Goal: Information Seeking & Learning: Learn about a topic

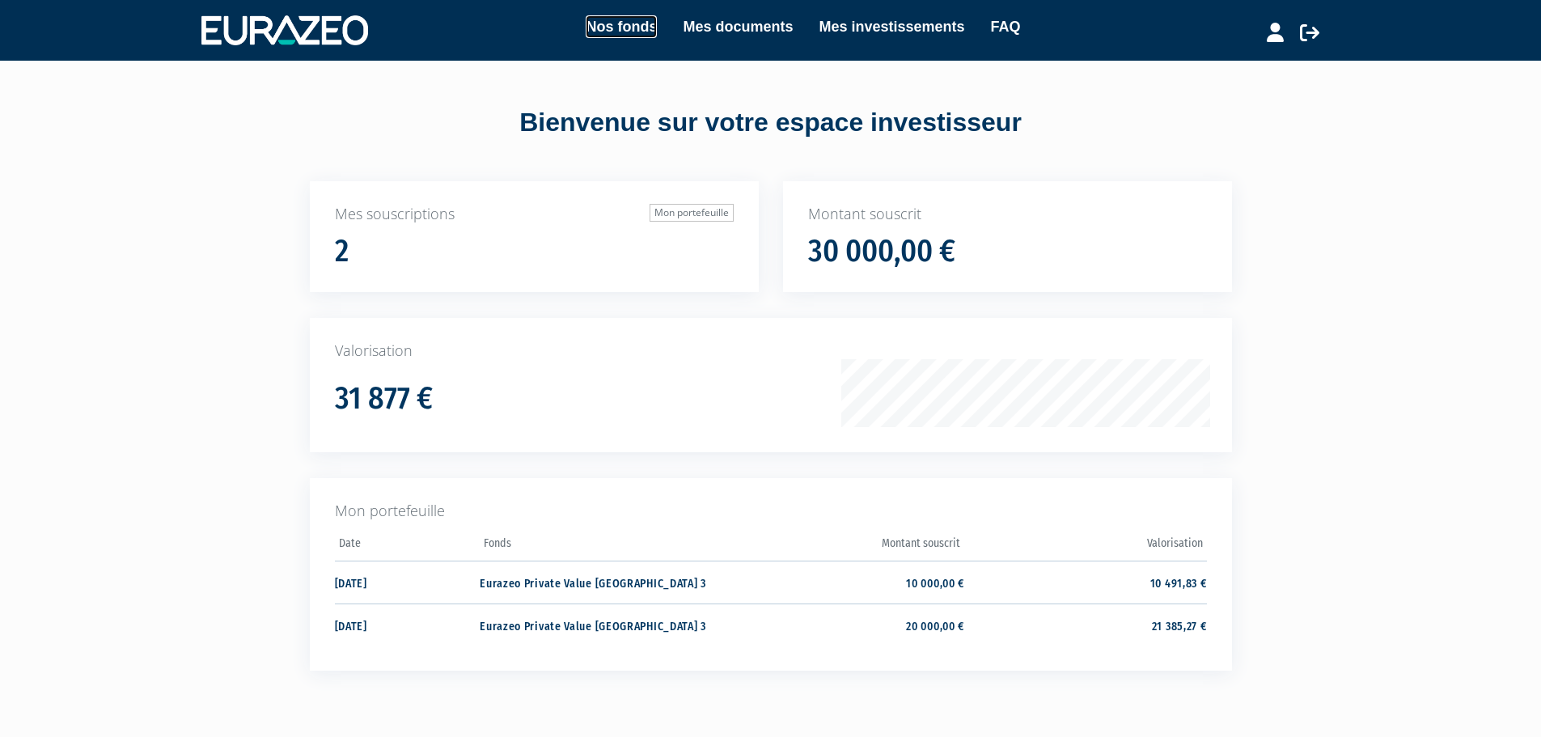
click at [622, 25] on link "Nos fonds" at bounding box center [621, 26] width 71 height 23
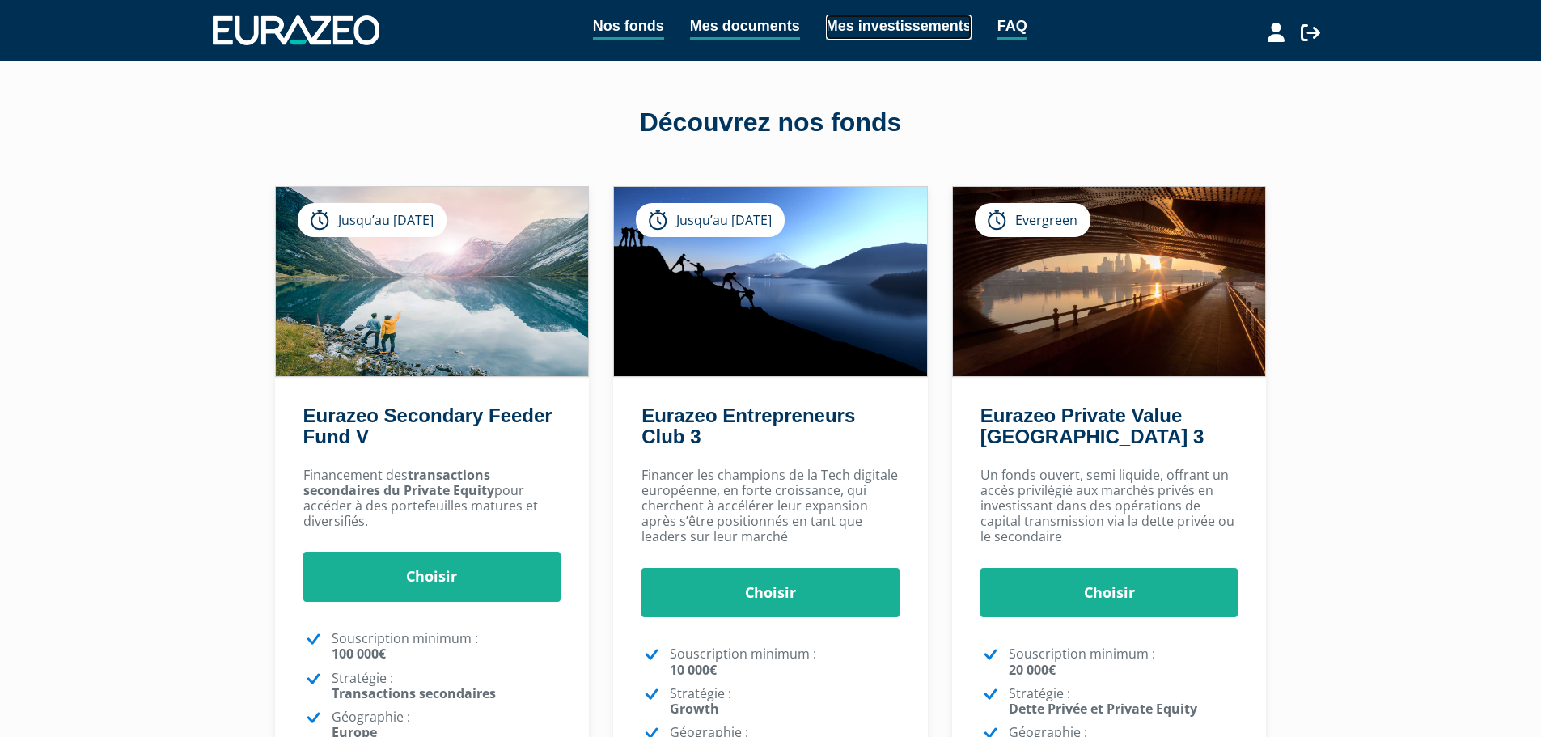
click at [857, 36] on link "Mes investissements" at bounding box center [899, 27] width 146 height 25
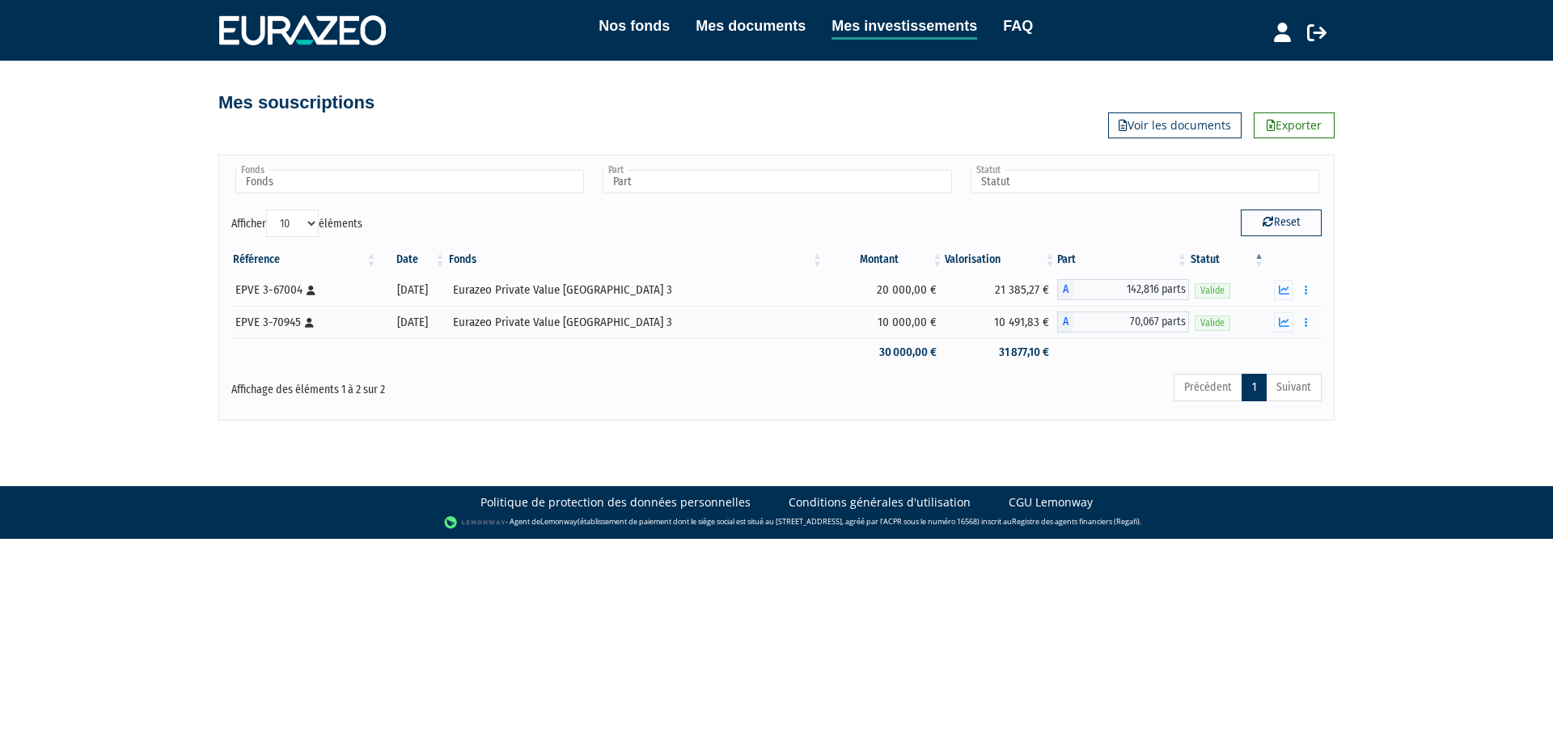
click at [1148, 283] on span "142,816 parts" at bounding box center [1131, 289] width 116 height 21
click at [650, 19] on link "Nos fonds" at bounding box center [634, 26] width 71 height 23
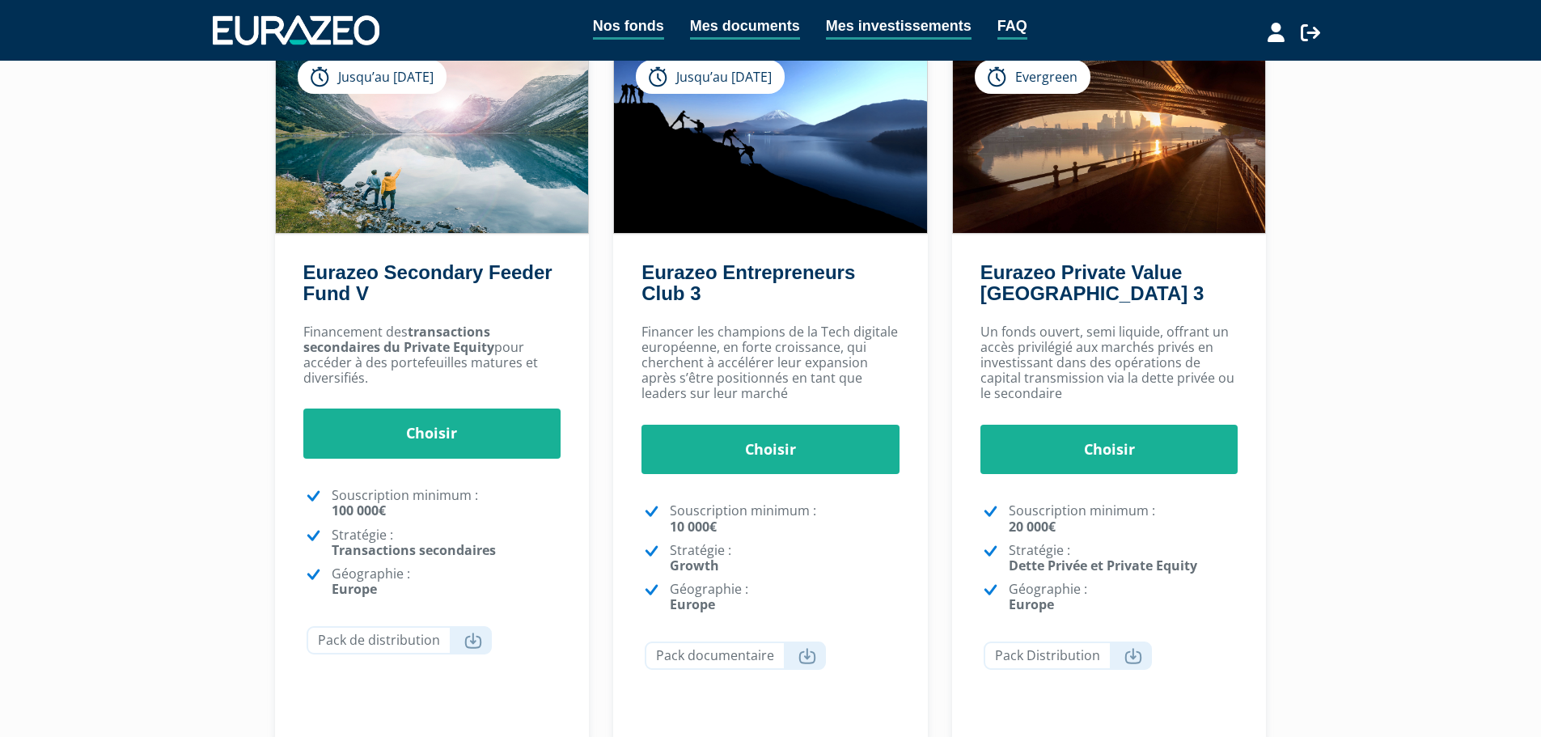
scroll to position [243, 0]
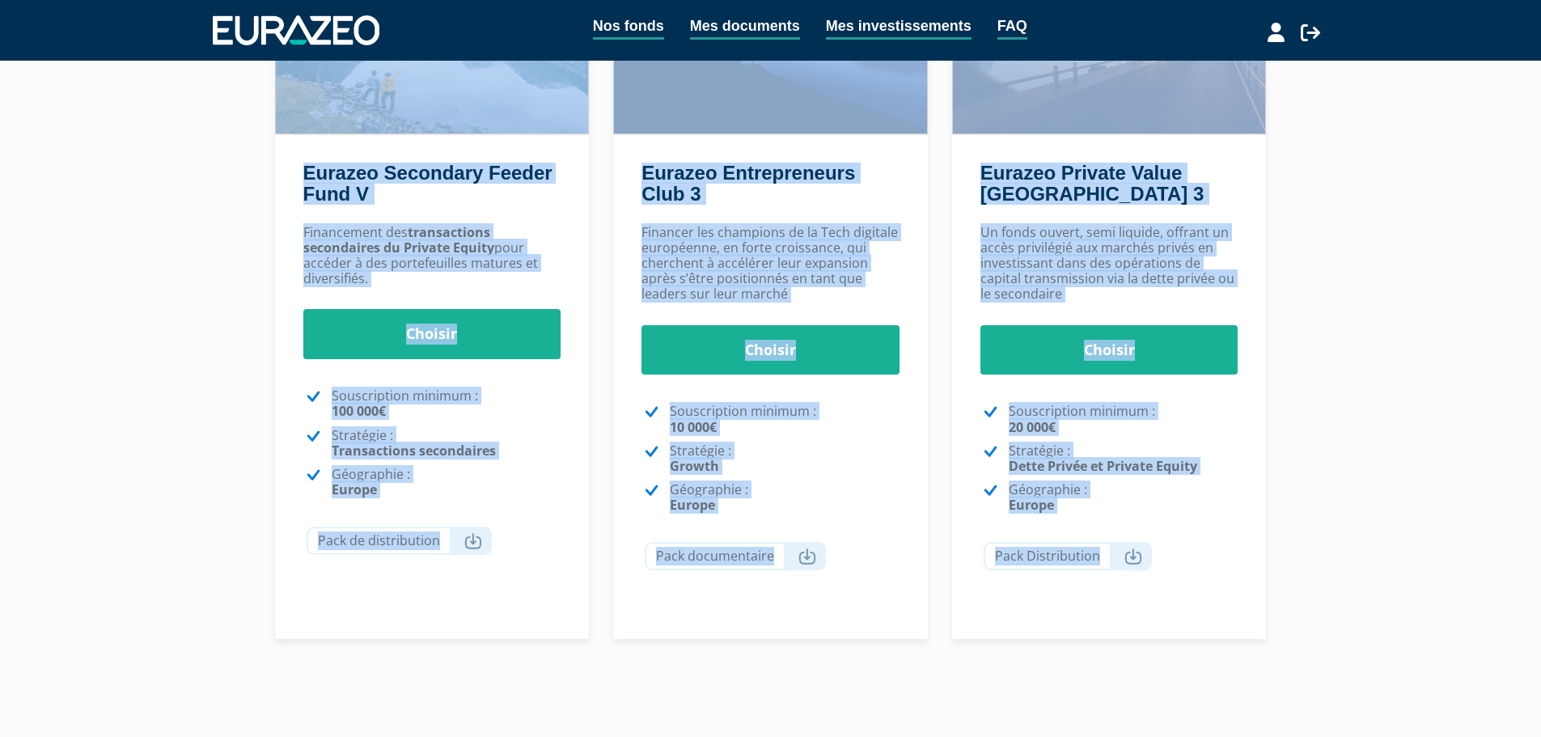
drag, startPoint x: 158, startPoint y: 387, endPoint x: 1385, endPoint y: 624, distance: 1249.5
click at [1385, 624] on div "Nos fonds Mes documents Mes investissements FAQ Déconnexion Nos fonds Mes docum…" at bounding box center [770, 238] width 1541 height 963
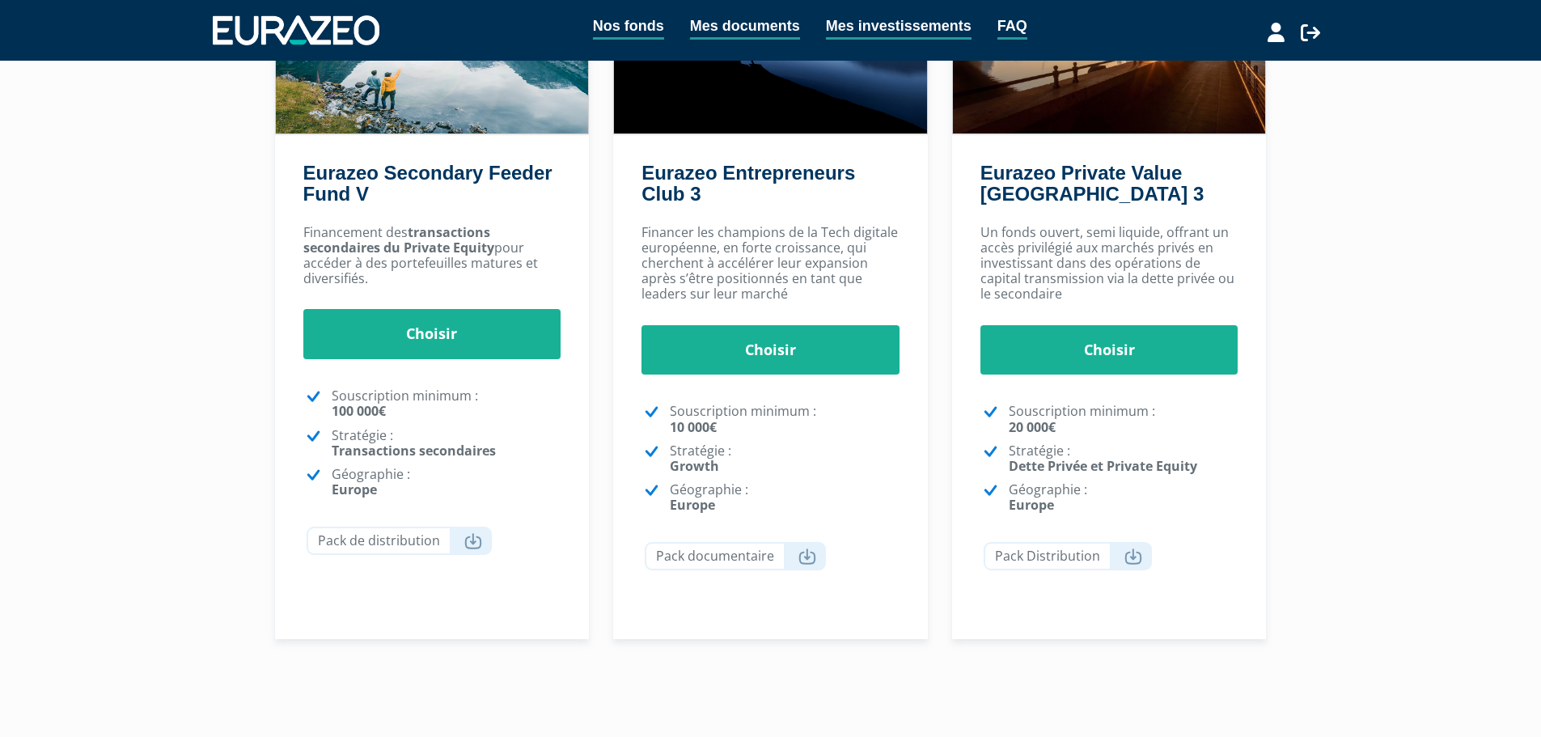
click at [1385, 624] on div "Nos fonds Mes documents Mes investissements FAQ Déconnexion Nos fonds Mes docum…" at bounding box center [770, 238] width 1541 height 963
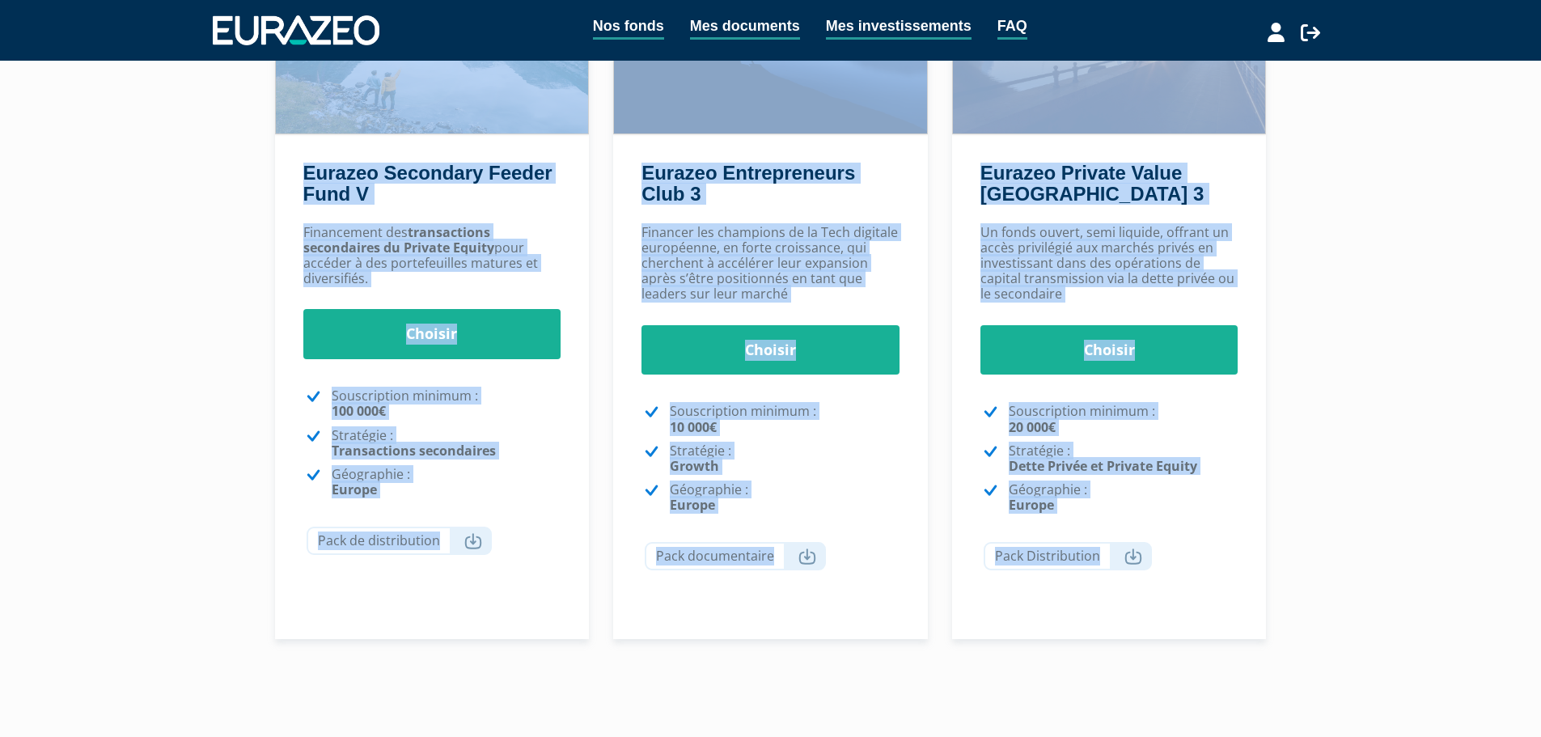
drag, startPoint x: 1385, startPoint y: 624, endPoint x: 243, endPoint y: 153, distance: 1235.3
click at [243, 153] on div "Nos fonds Mes documents Mes investissements FAQ Déconnexion Nos fonds Mes docum…" at bounding box center [770, 238] width 1541 height 963
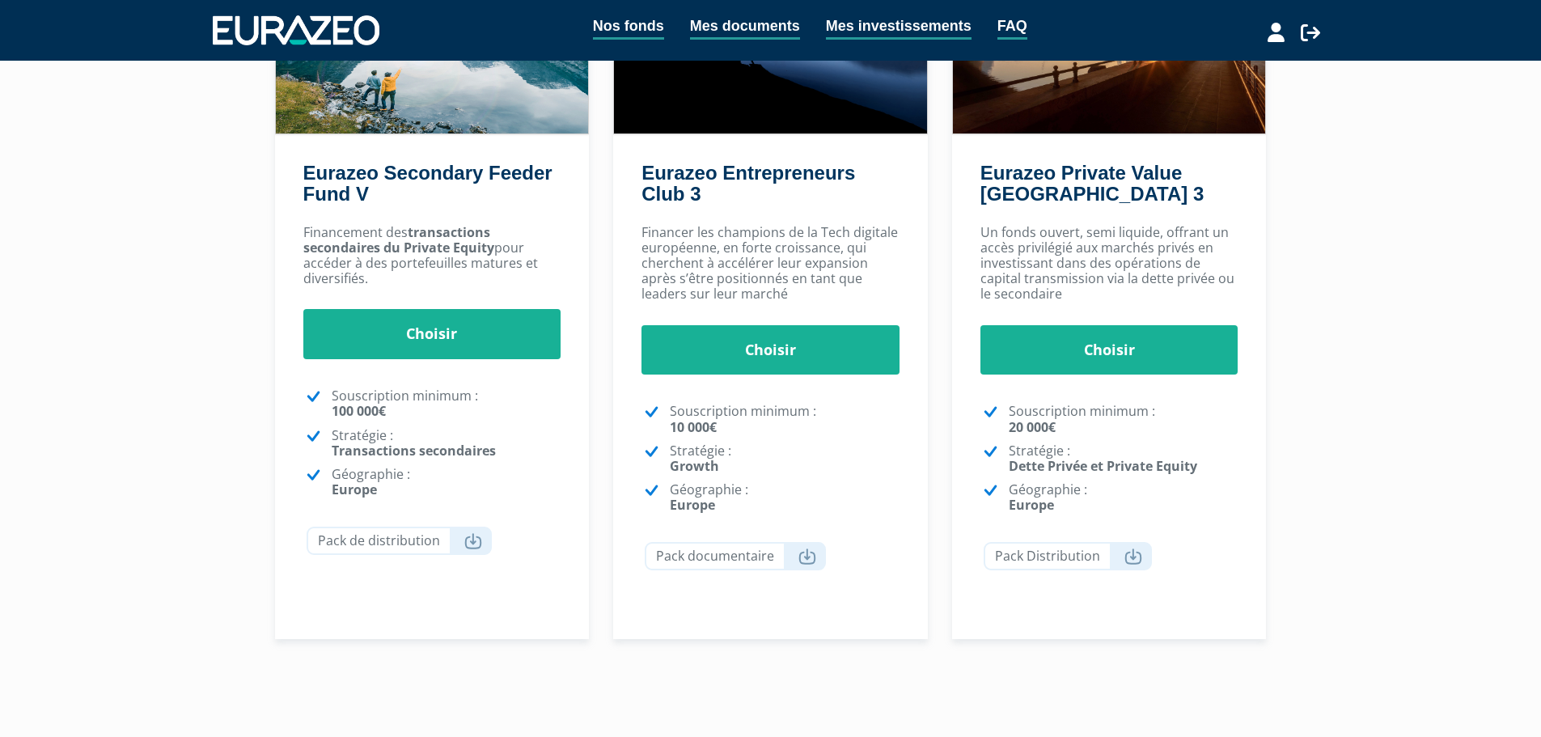
click at [201, 165] on div "Nos fonds Mes documents Mes investissements FAQ Déconnexion Nos fonds Mes docum…" at bounding box center [770, 238] width 1541 height 963
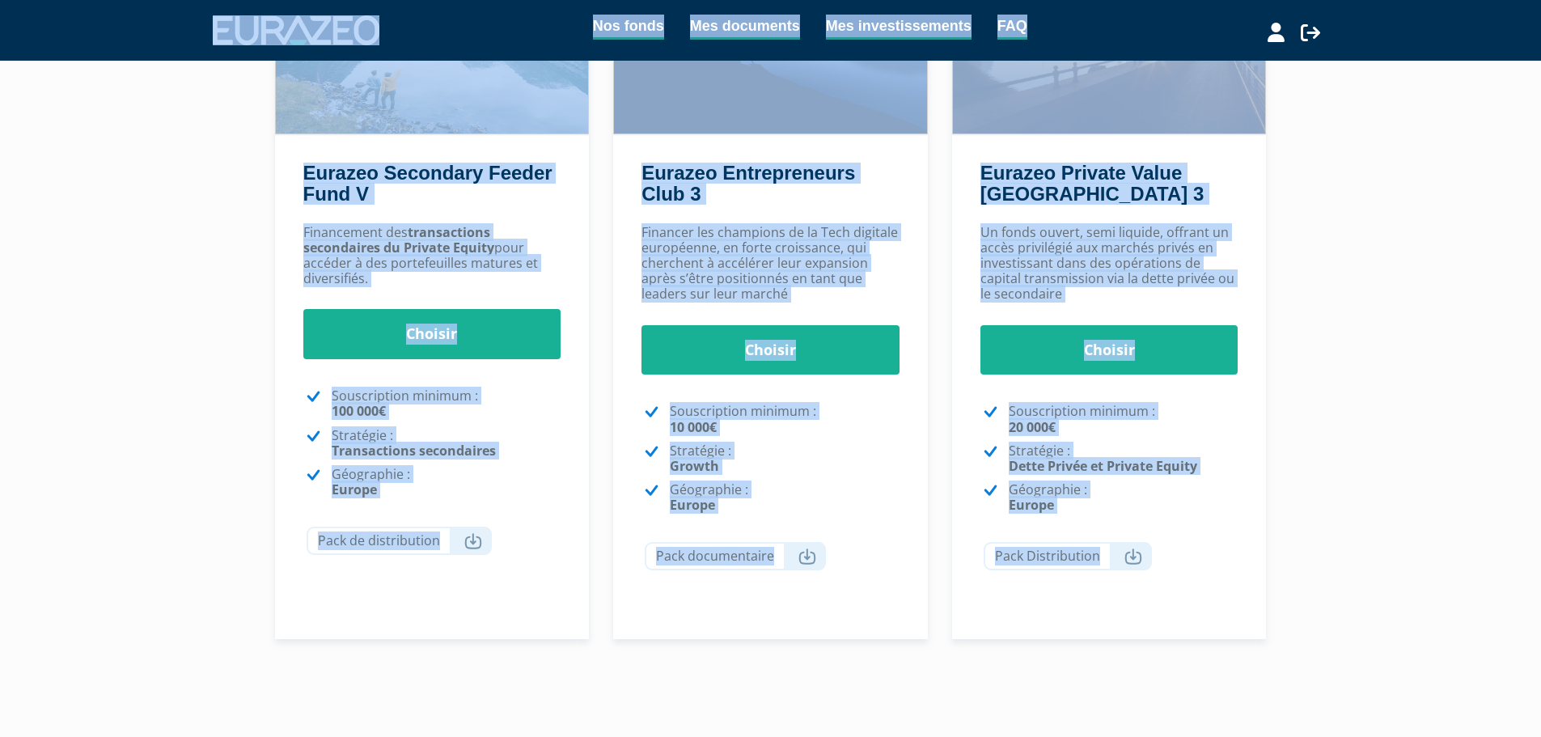
drag, startPoint x: 169, startPoint y: 28, endPoint x: 1266, endPoint y: 641, distance: 1256.9
click at [1266, 641] on div "Nos fonds Mes documents Mes investissements FAQ Déconnexion Nos fonds Mes docum…" at bounding box center [770, 238] width 1541 height 963
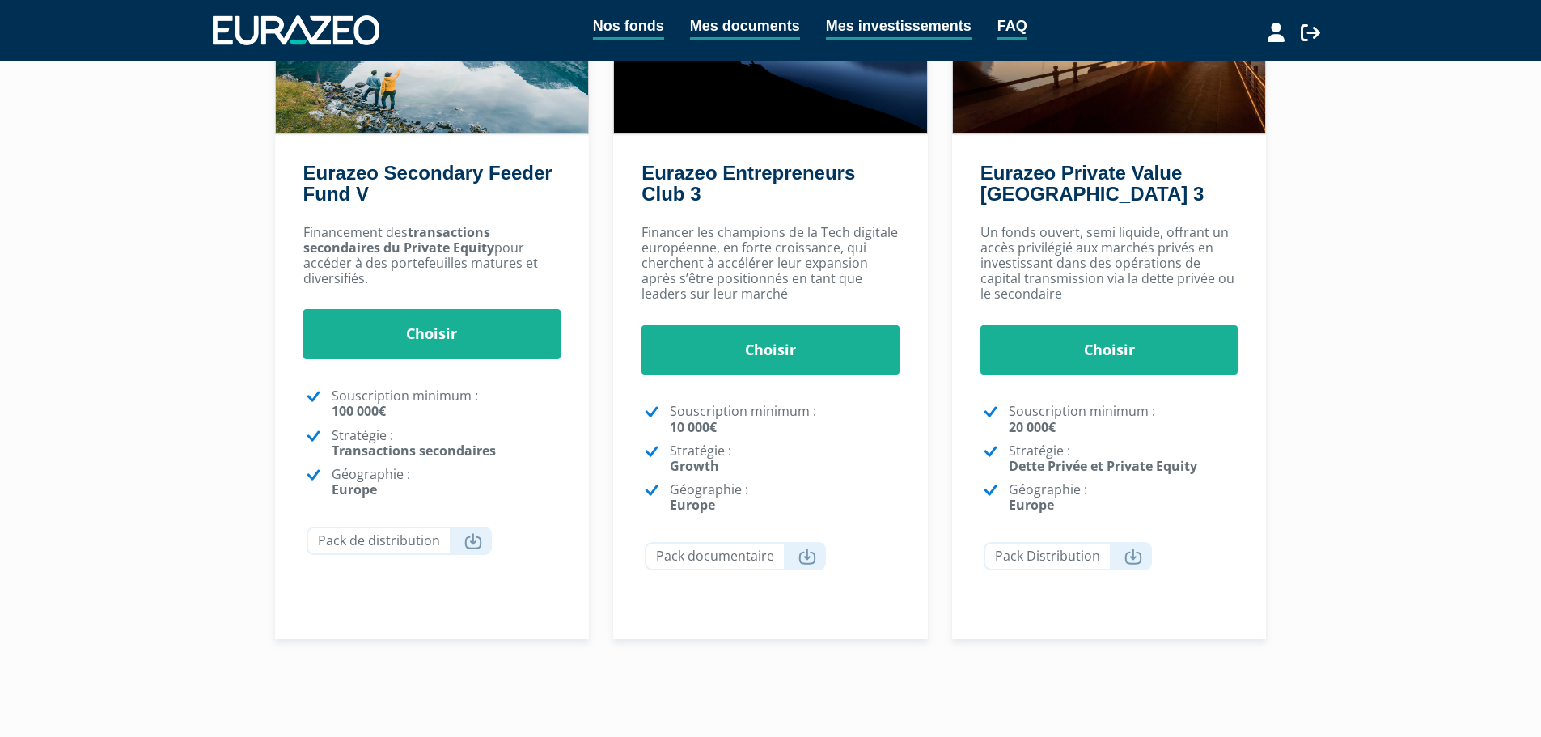
click at [1316, 628] on div "Nos fonds Mes documents Mes investissements FAQ Déconnexion Nos fonds Mes docum…" at bounding box center [770, 238] width 1541 height 963
click at [1099, 176] on link "Eurazeo Private Value [GEOGRAPHIC_DATA] 3" at bounding box center [1091, 183] width 223 height 43
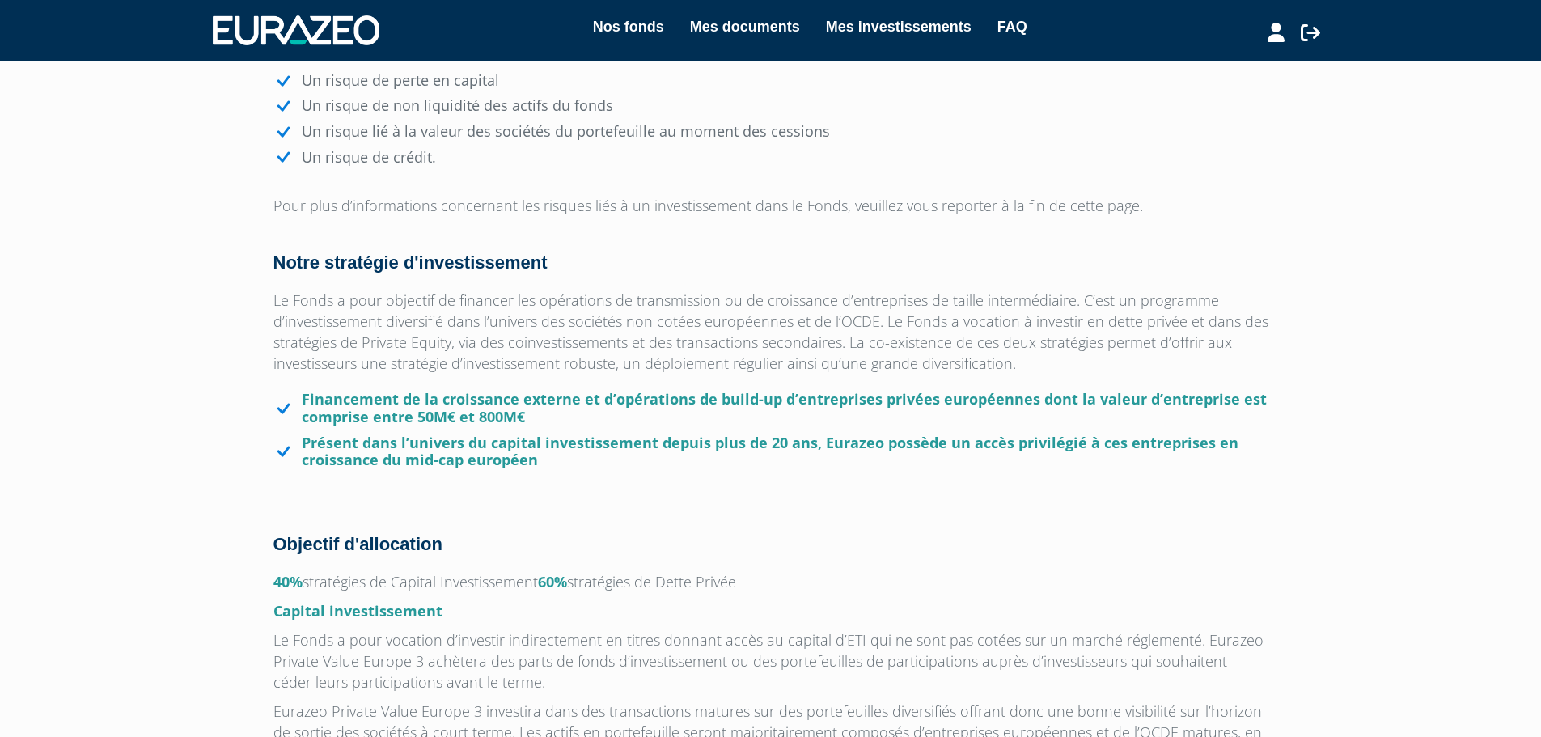
scroll to position [714, 0]
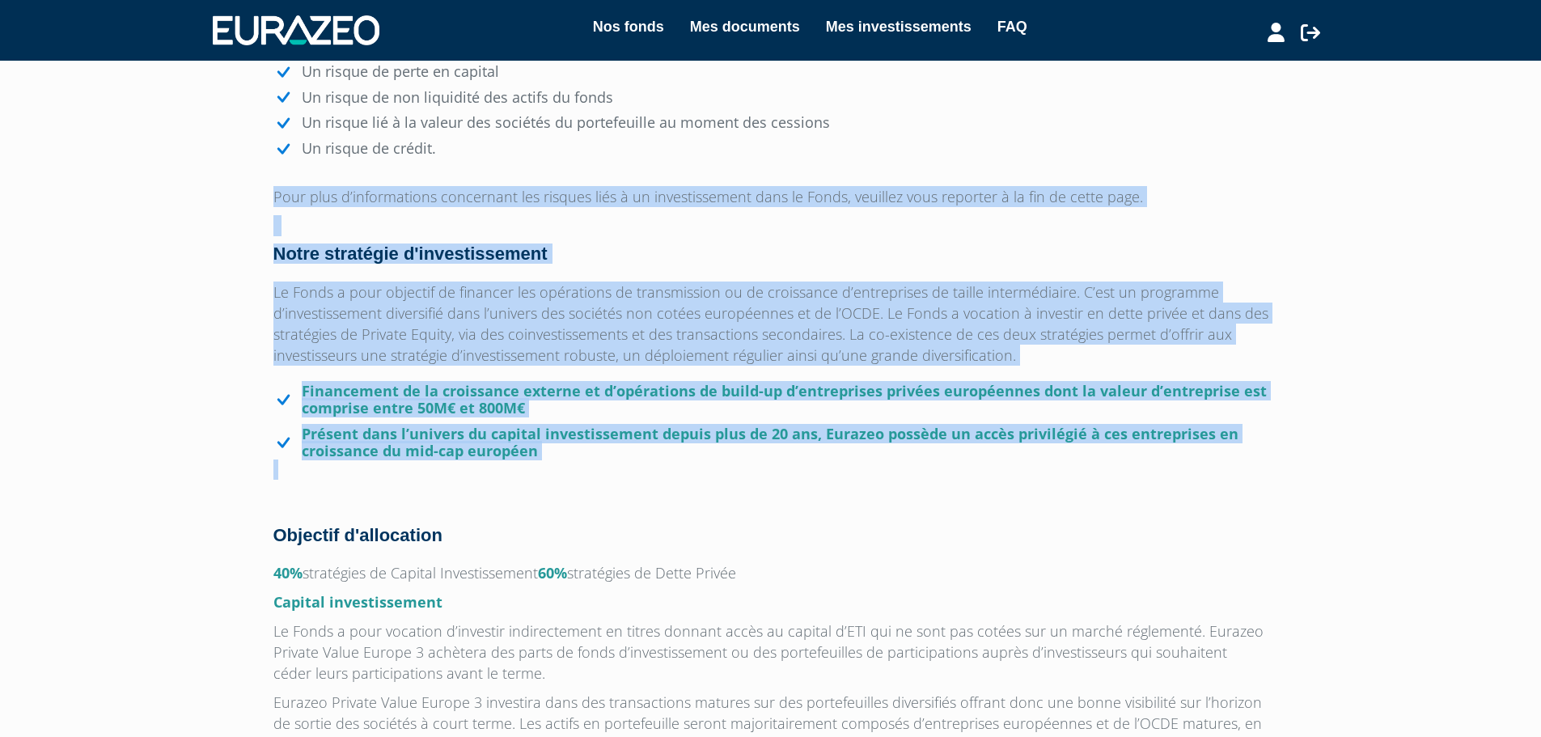
drag, startPoint x: 628, startPoint y: 469, endPoint x: 239, endPoint y: 194, distance: 477.1
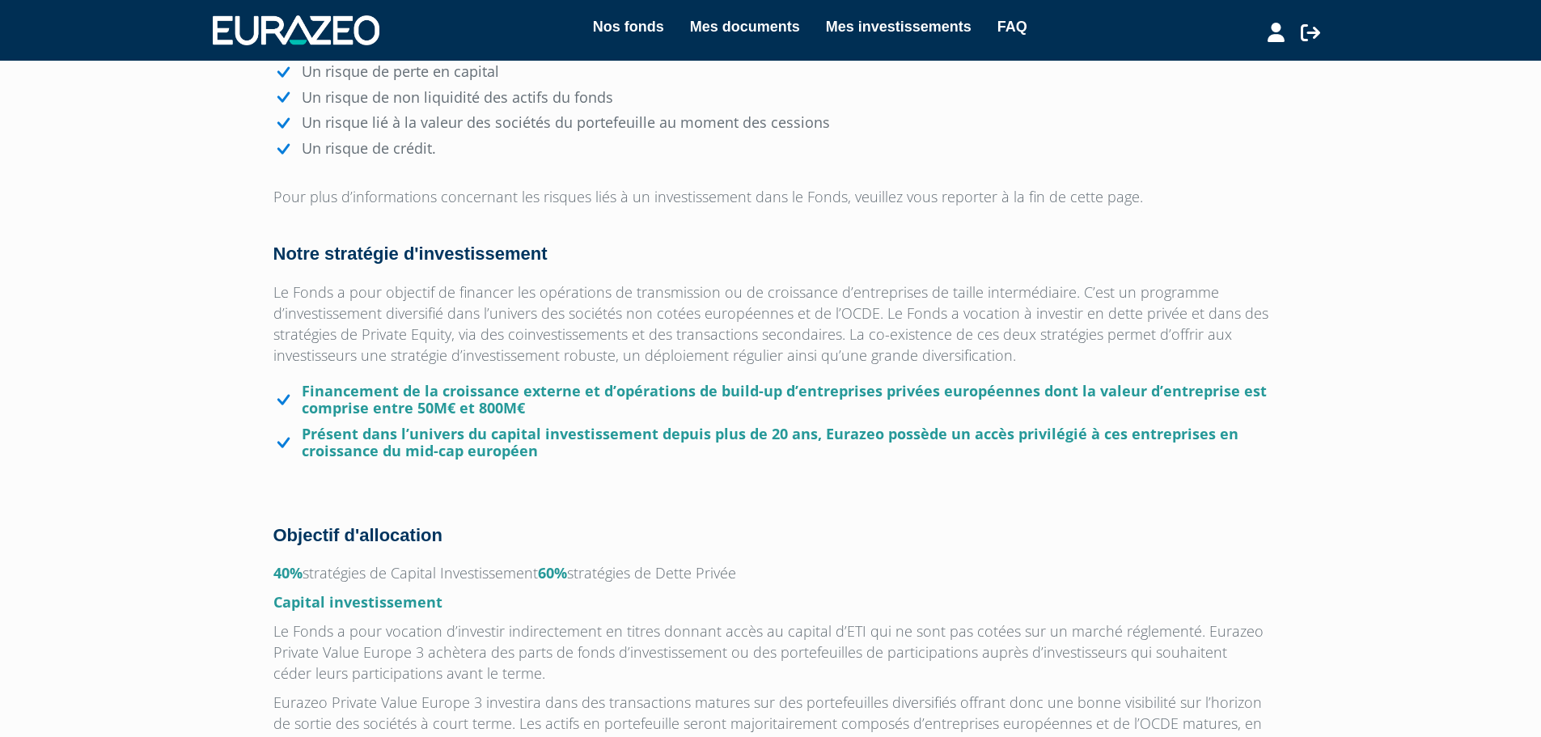
drag, startPoint x: 239, startPoint y: 194, endPoint x: 796, endPoint y: 557, distance: 665.2
drag, startPoint x: 797, startPoint y: 561, endPoint x: 249, endPoint y: 185, distance: 663.9
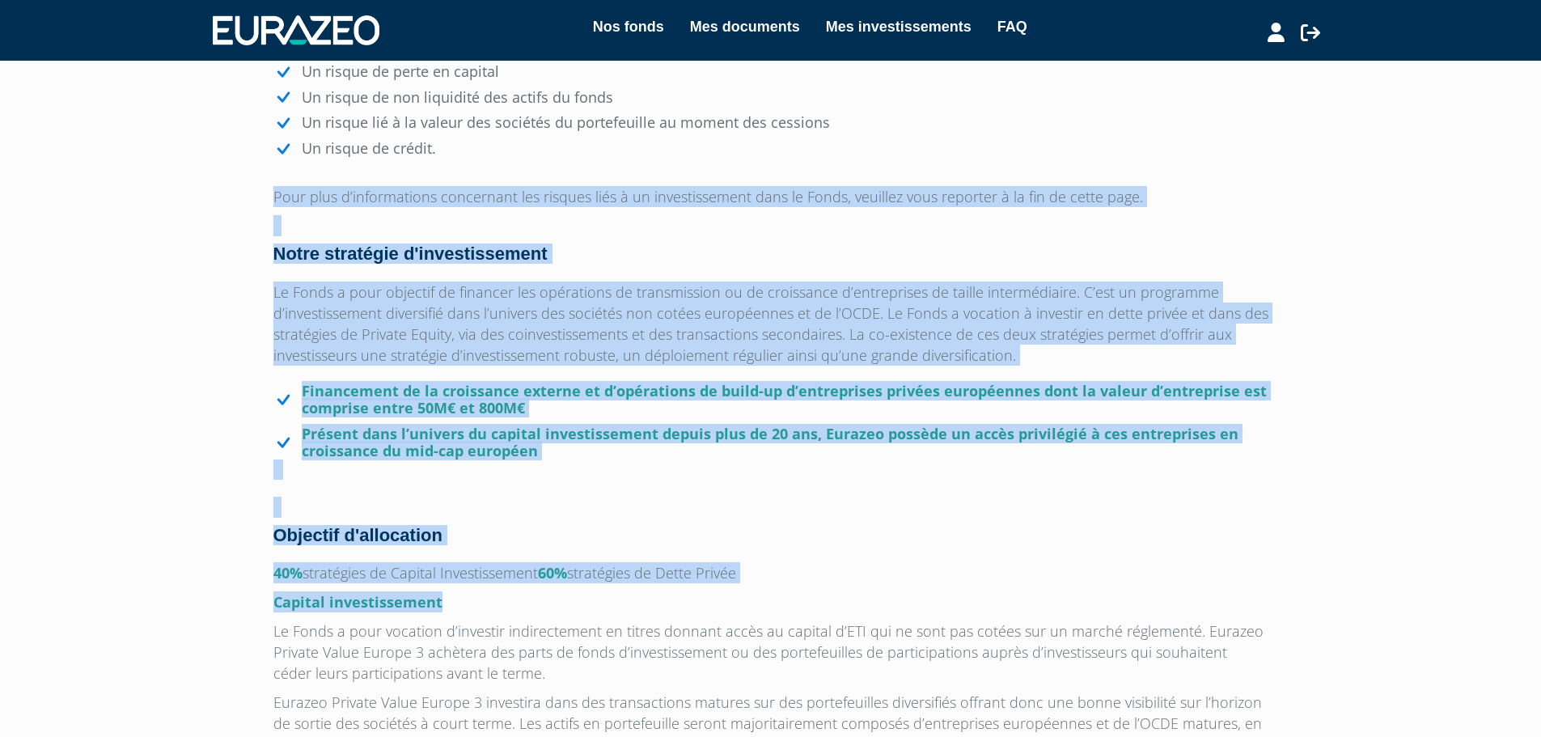
drag, startPoint x: 249, startPoint y: 185, endPoint x: 802, endPoint y: 611, distance: 697.9
click at [802, 611] on p "Capital investissement" at bounding box center [770, 601] width 995 height 21
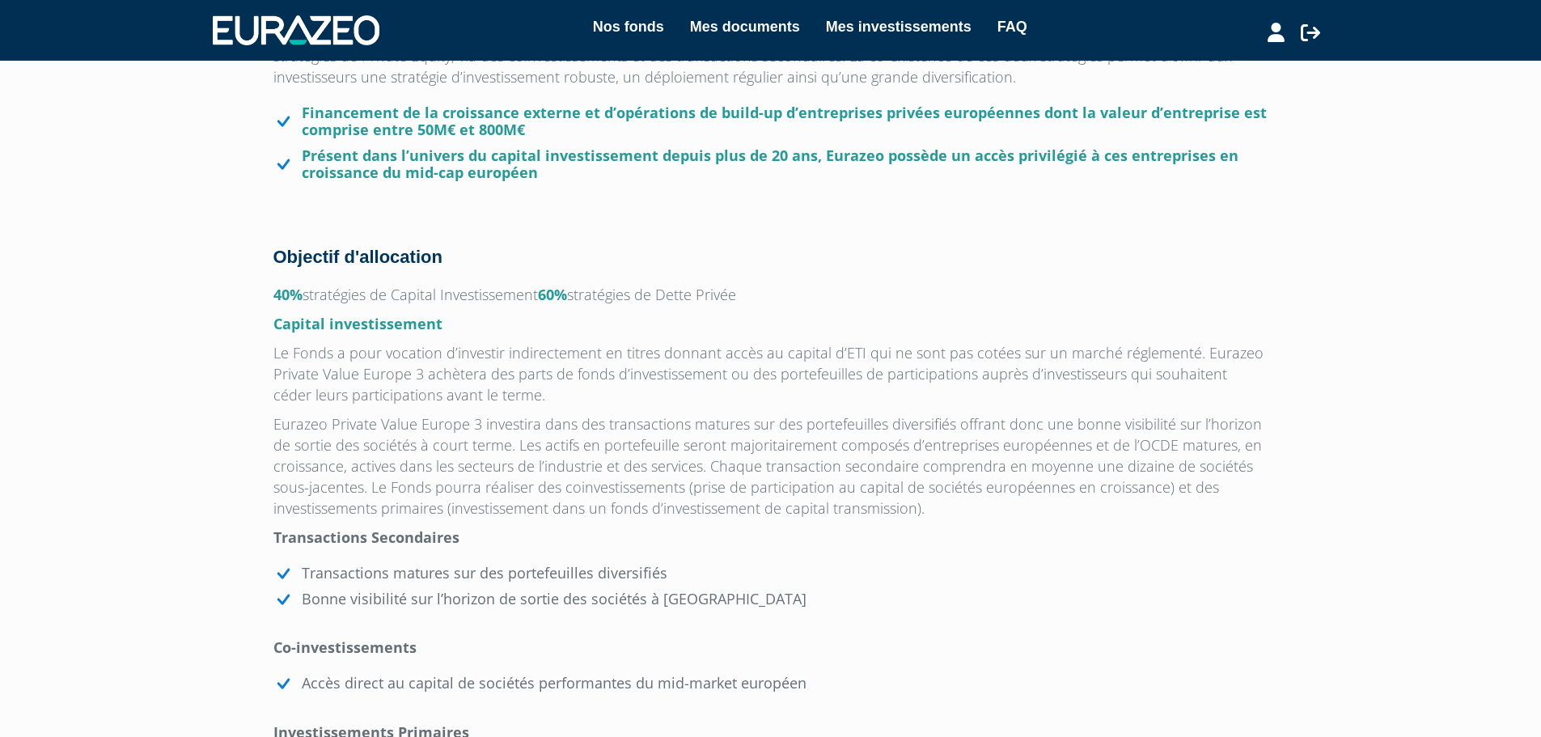
scroll to position [1038, 0]
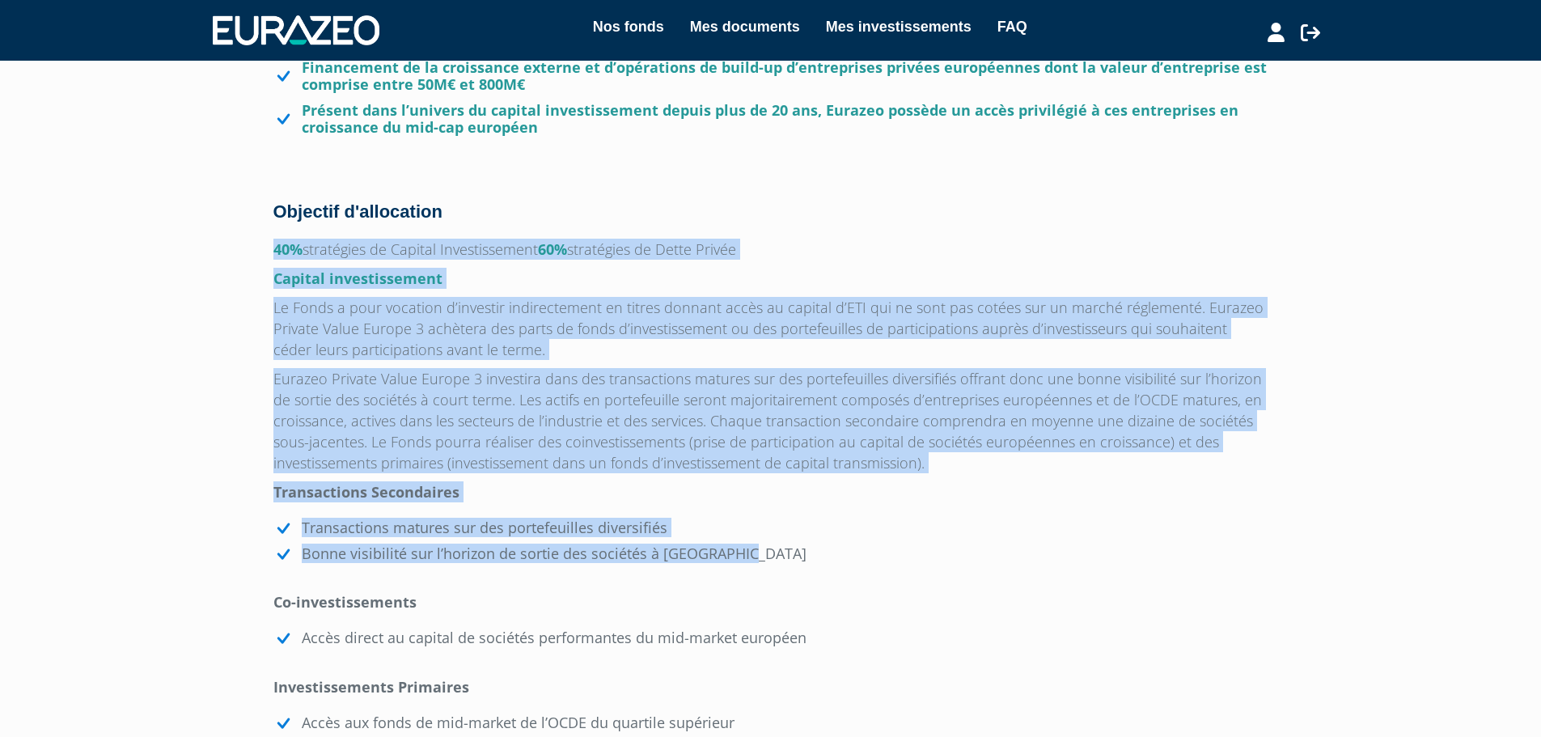
drag, startPoint x: 778, startPoint y: 552, endPoint x: 191, endPoint y: 230, distance: 669.7
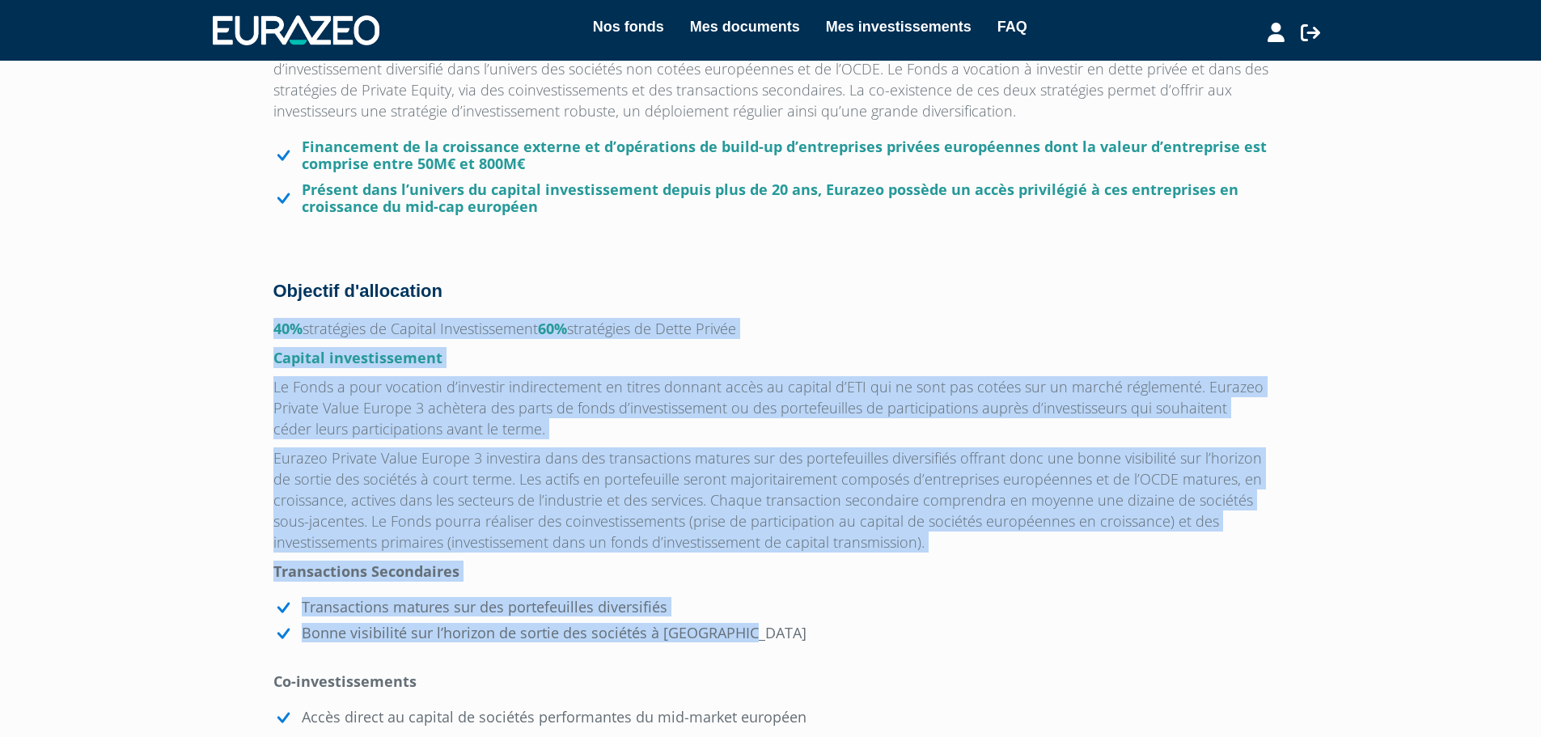
scroll to position [876, 0]
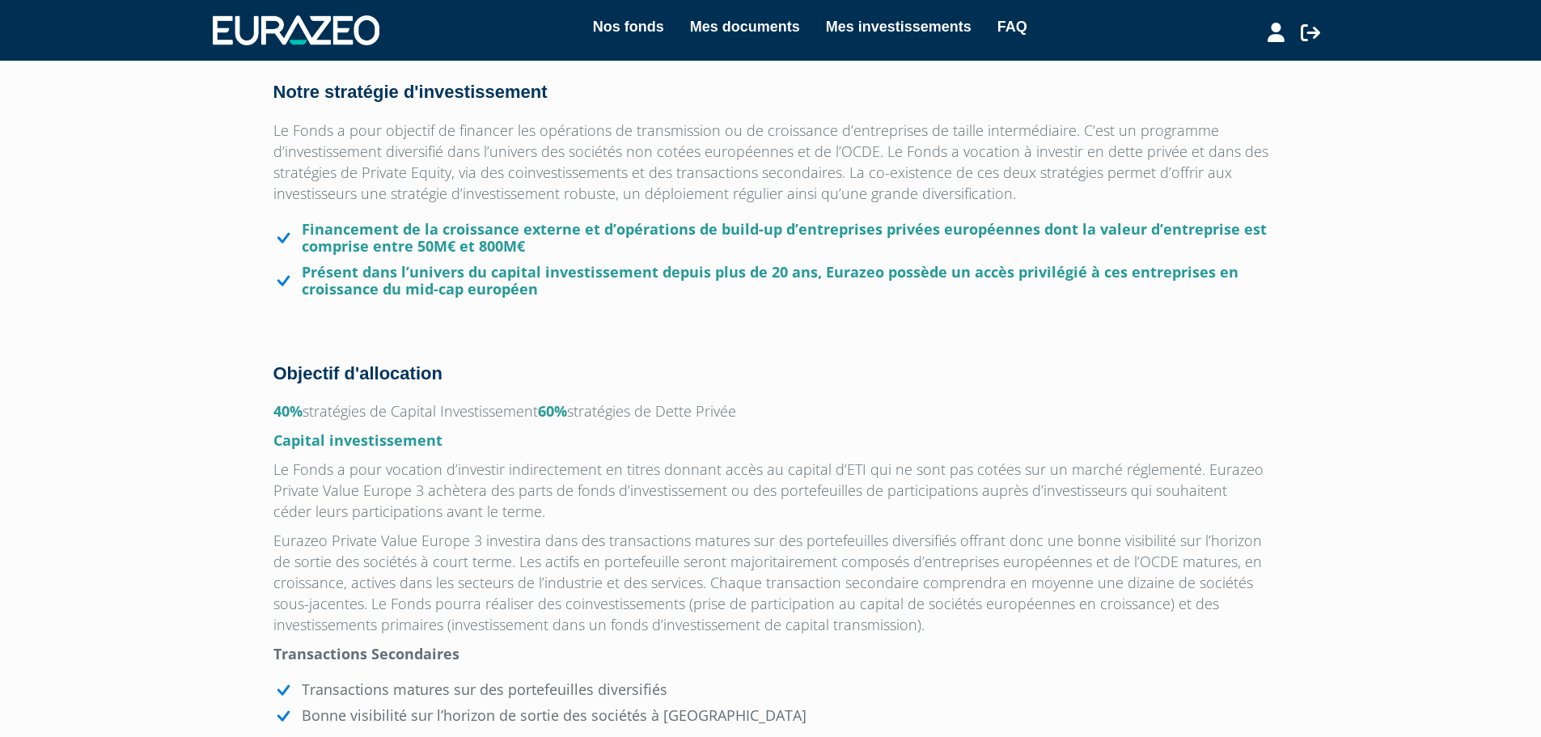
click at [596, 301] on h4 at bounding box center [770, 307] width 995 height 19
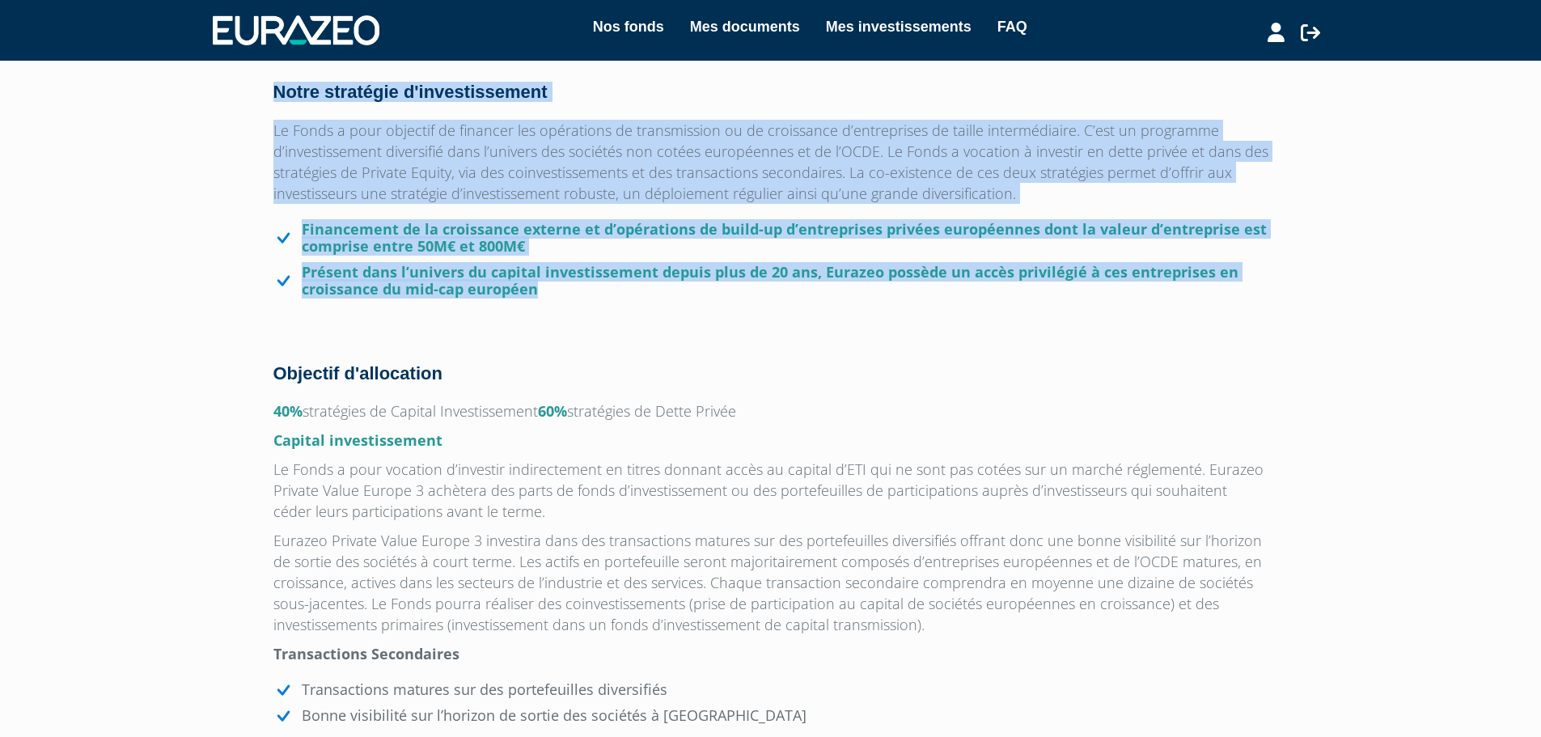
drag, startPoint x: 780, startPoint y: 288, endPoint x: 235, endPoint y: 89, distance: 580.3
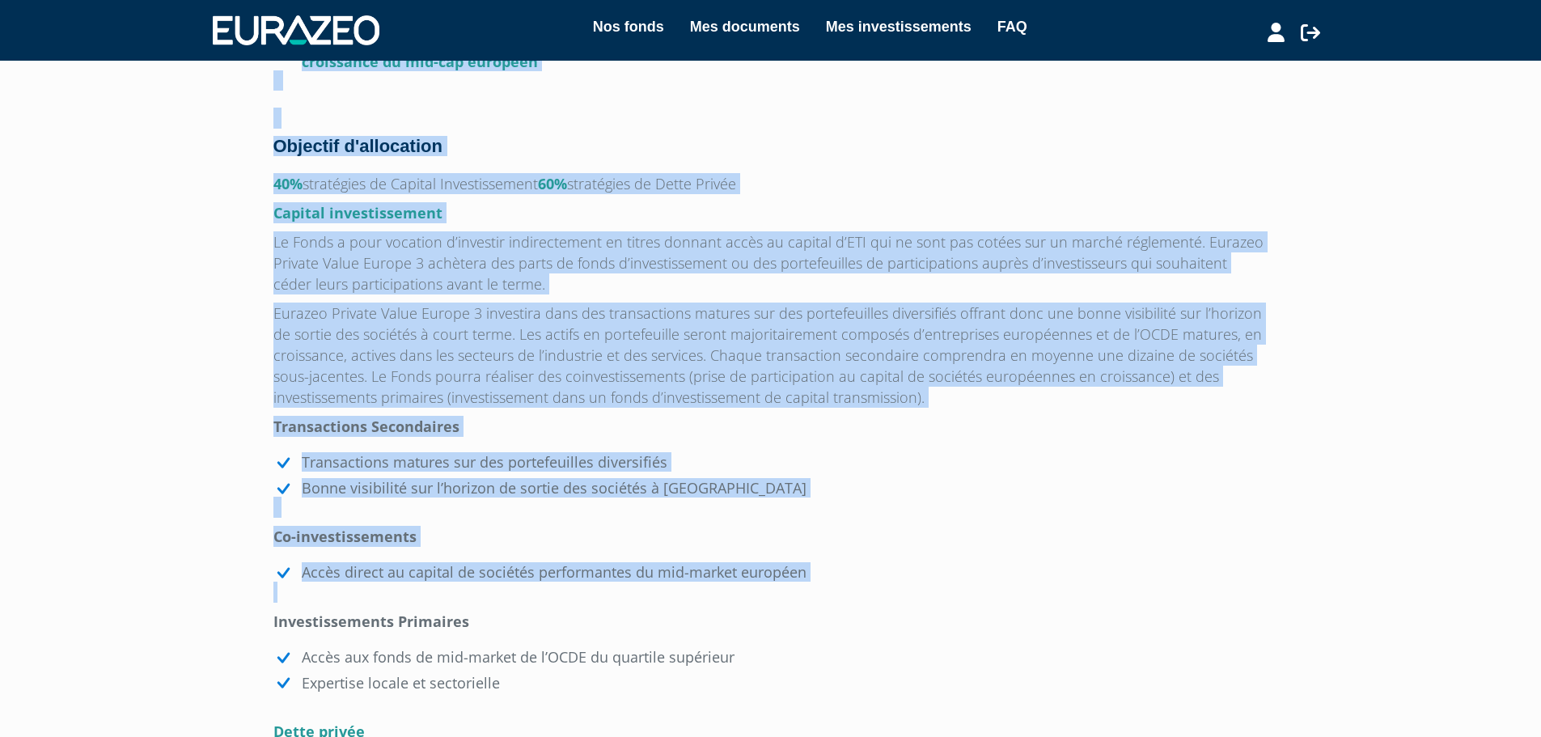
scroll to position [1119, 0]
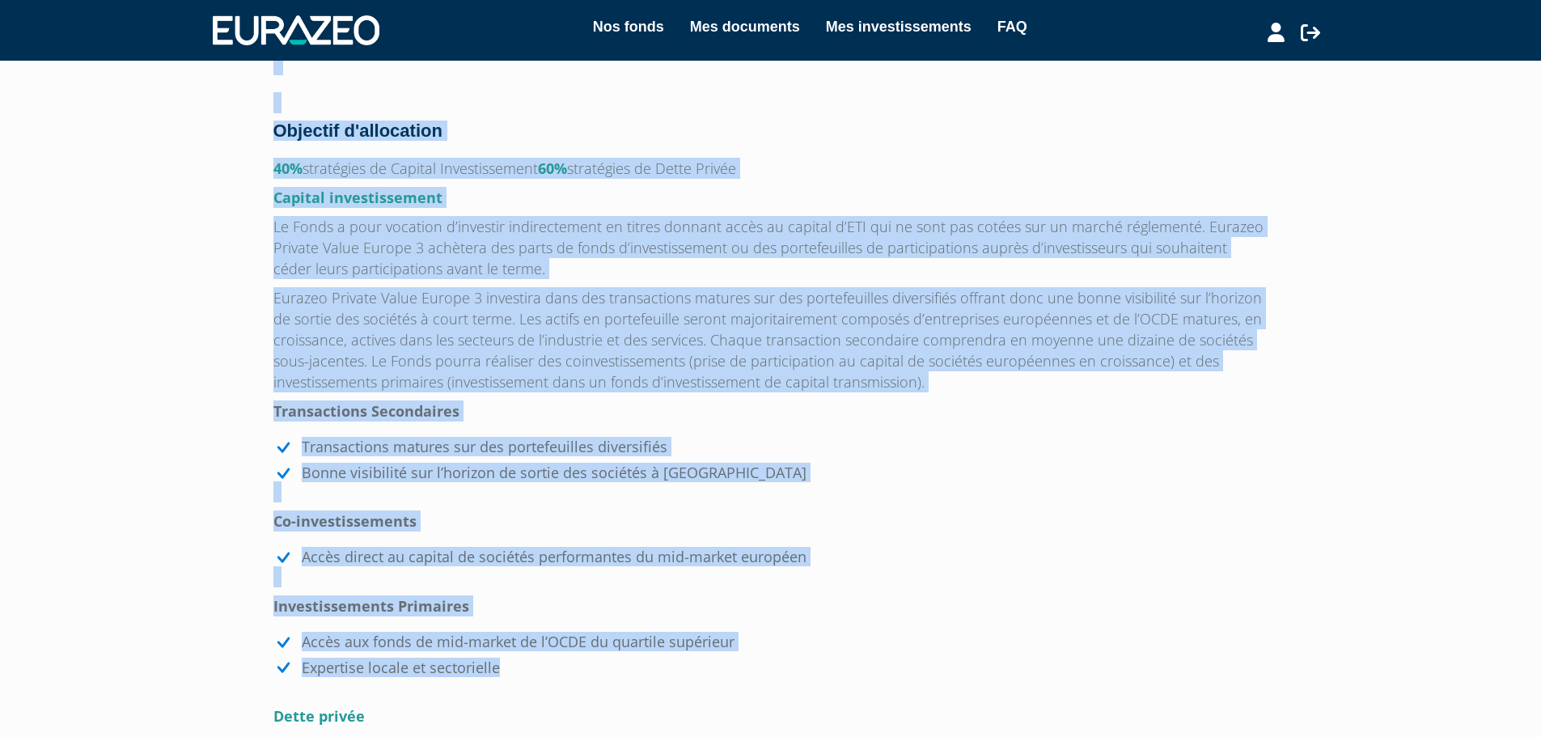
drag, startPoint x: 272, startPoint y: 118, endPoint x: 731, endPoint y: 671, distance: 718.5
click at [731, 671] on li "Expertise locale et sectorielle" at bounding box center [770, 668] width 995 height 18
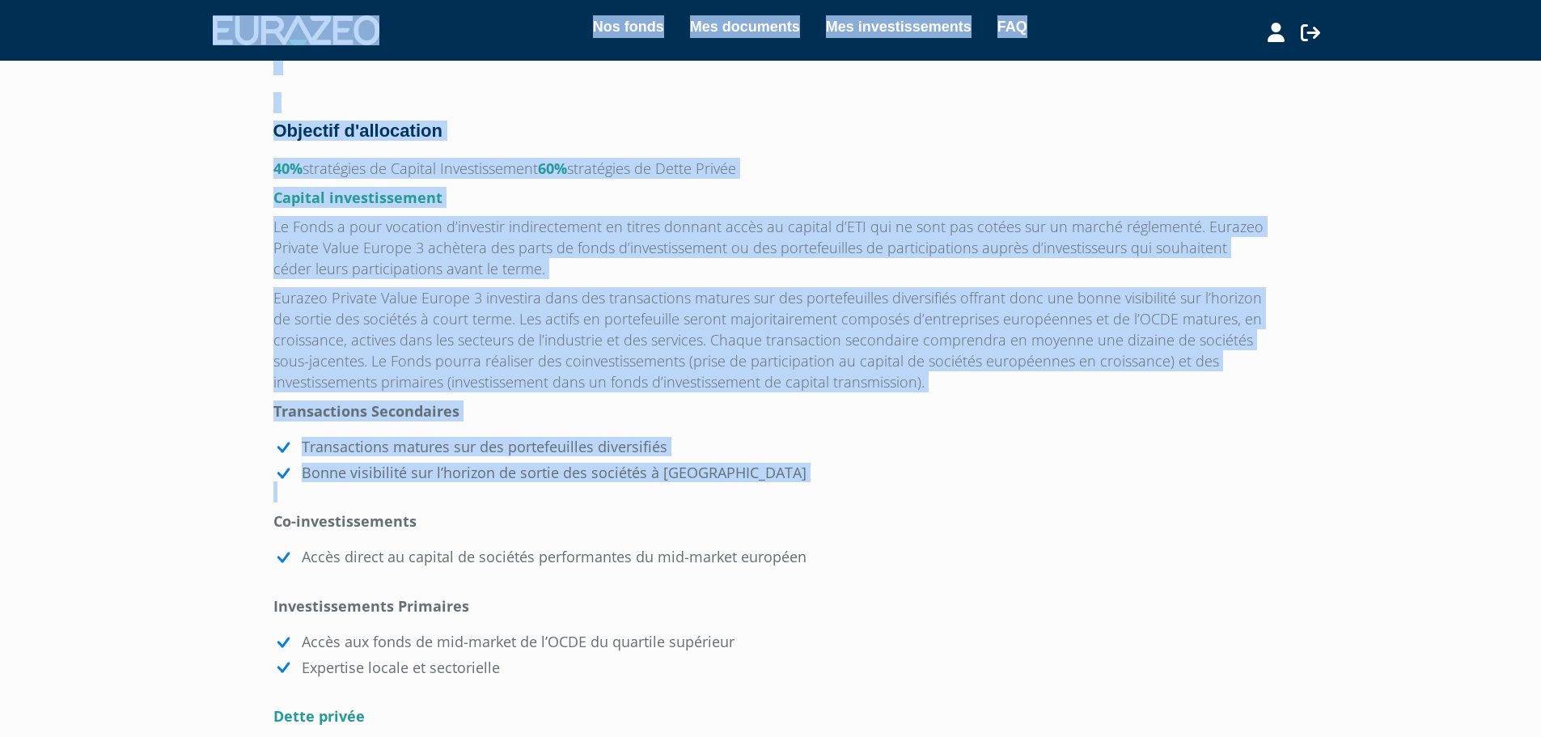
drag, startPoint x: 785, startPoint y: 489, endPoint x: 177, endPoint y: 34, distance: 758.7
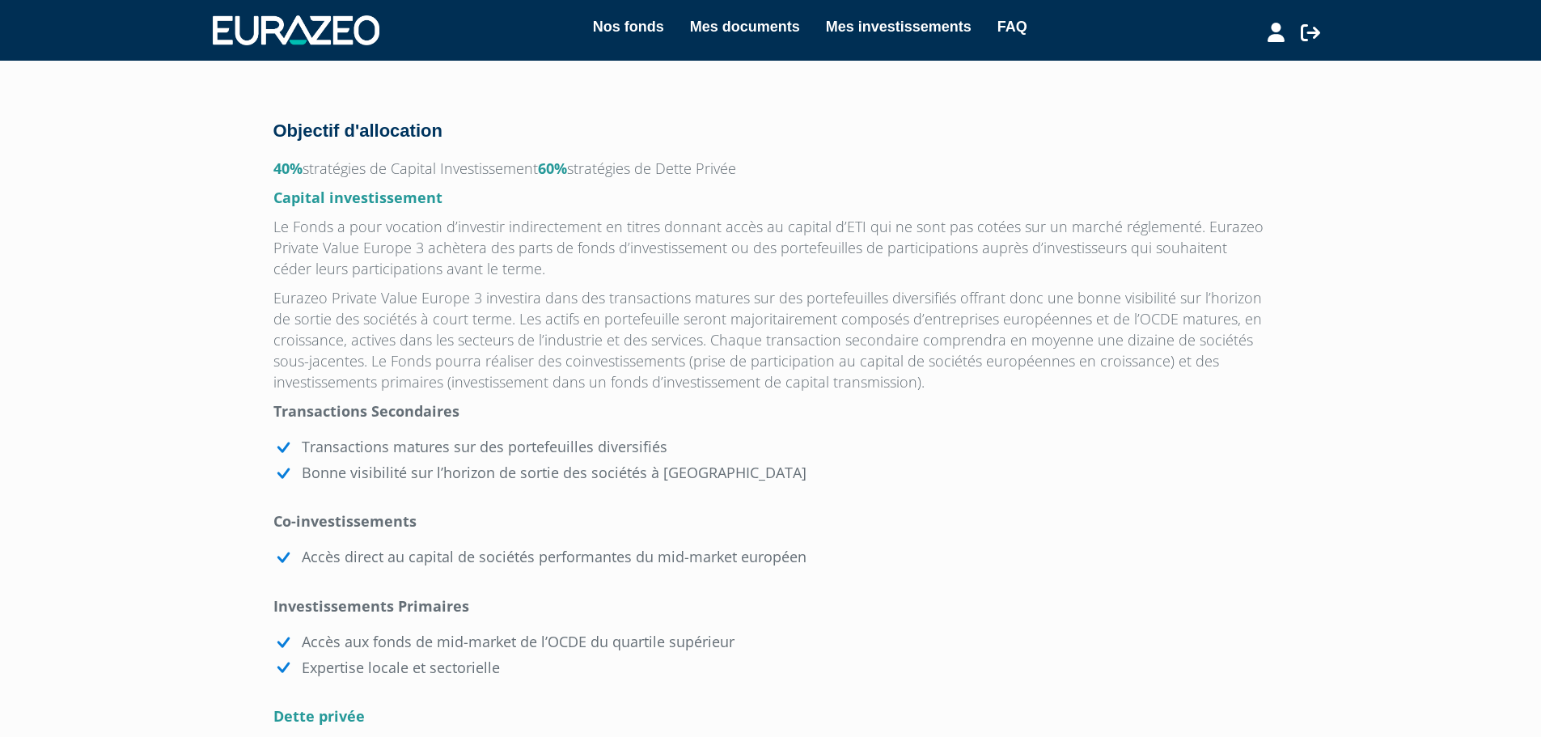
click at [111, 26] on nav "Nos fonds Mes documents Mes investissements FAQ Mon profil" at bounding box center [770, 30] width 1541 height 61
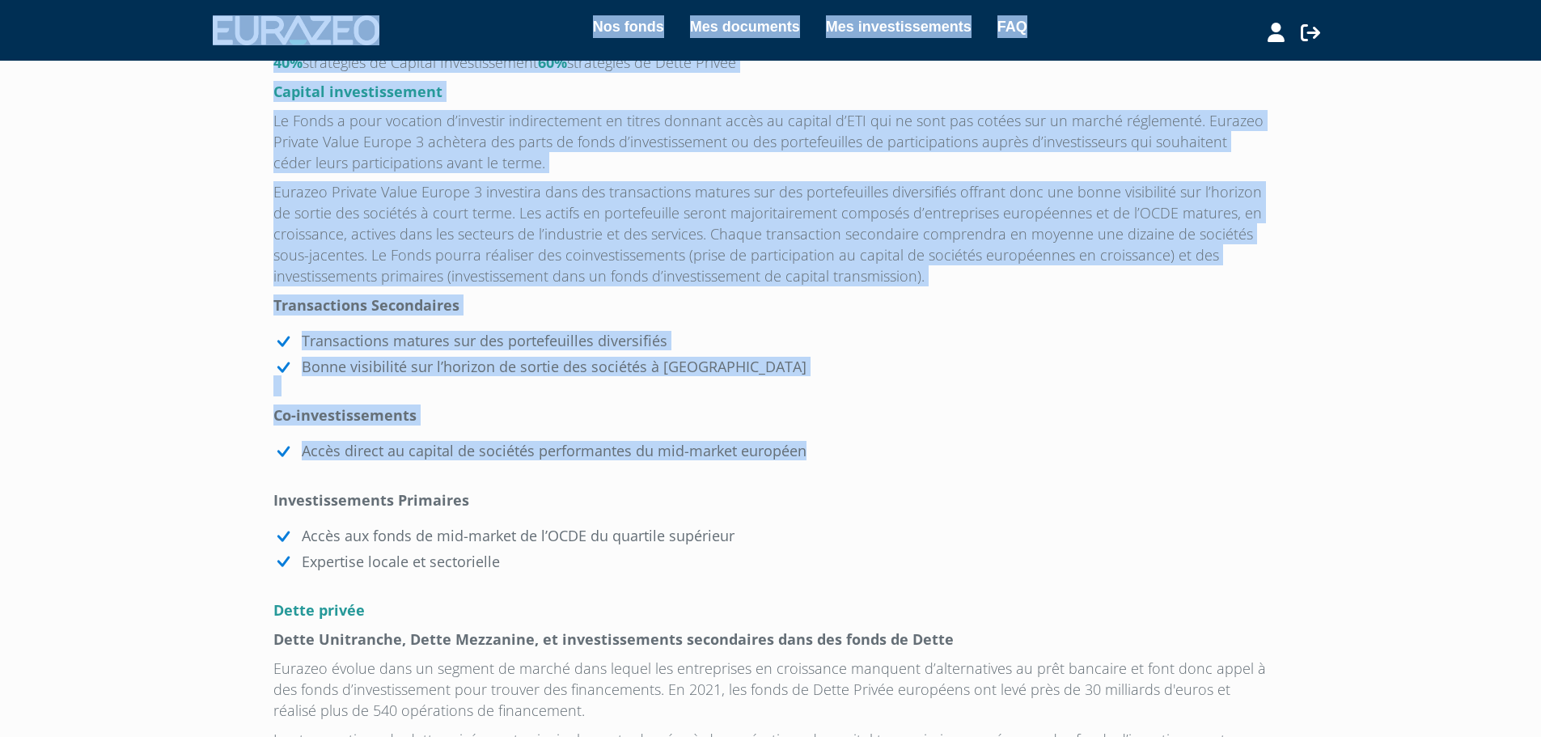
scroll to position [1361, 0]
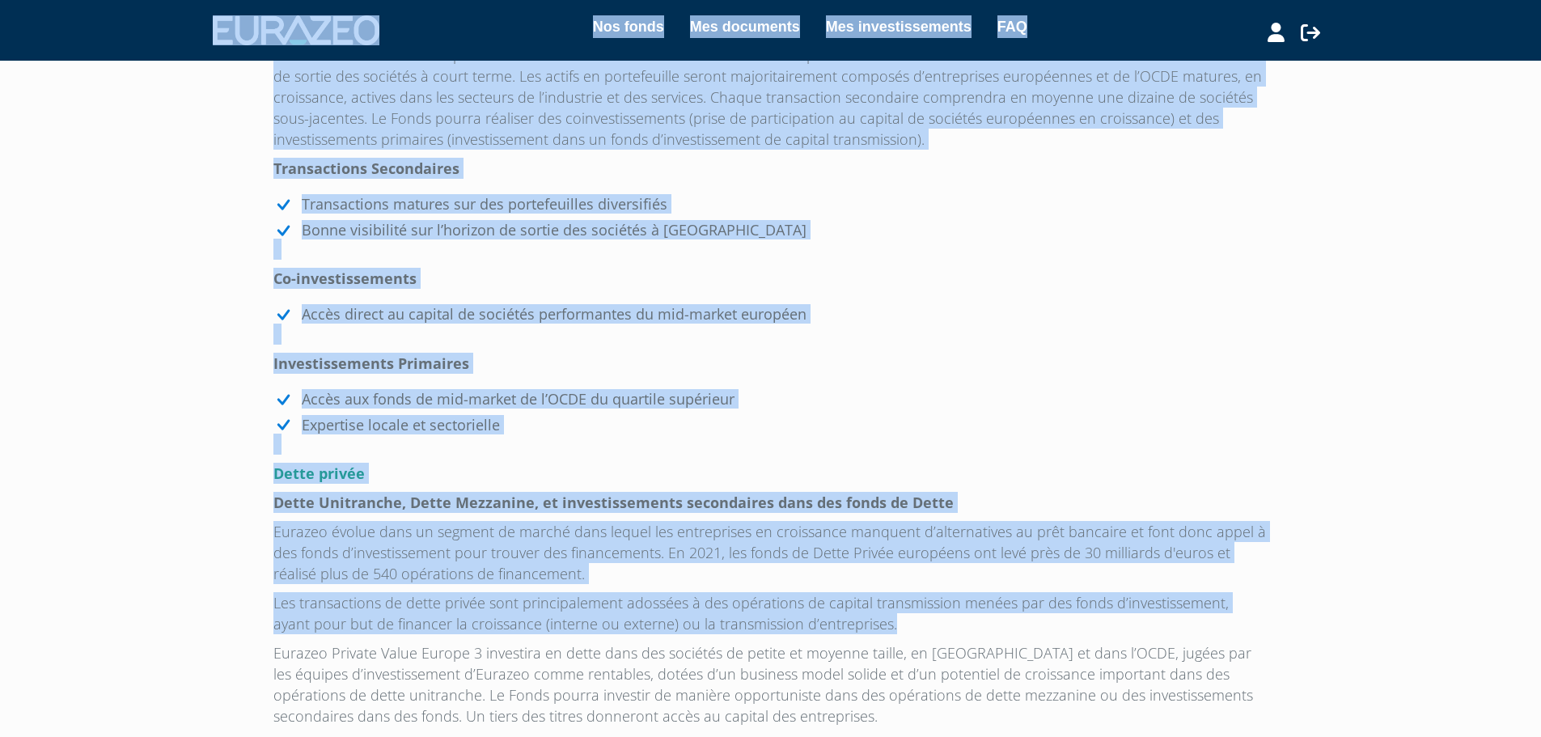
drag, startPoint x: 111, startPoint y: 26, endPoint x: 875, endPoint y: 627, distance: 972.3
click at [870, 627] on p "Les transactions de dette privée sont principalement adossées à des opérations …" at bounding box center [770, 613] width 995 height 42
drag, startPoint x: 870, startPoint y: 627, endPoint x: 130, endPoint y: 23, distance: 955.4
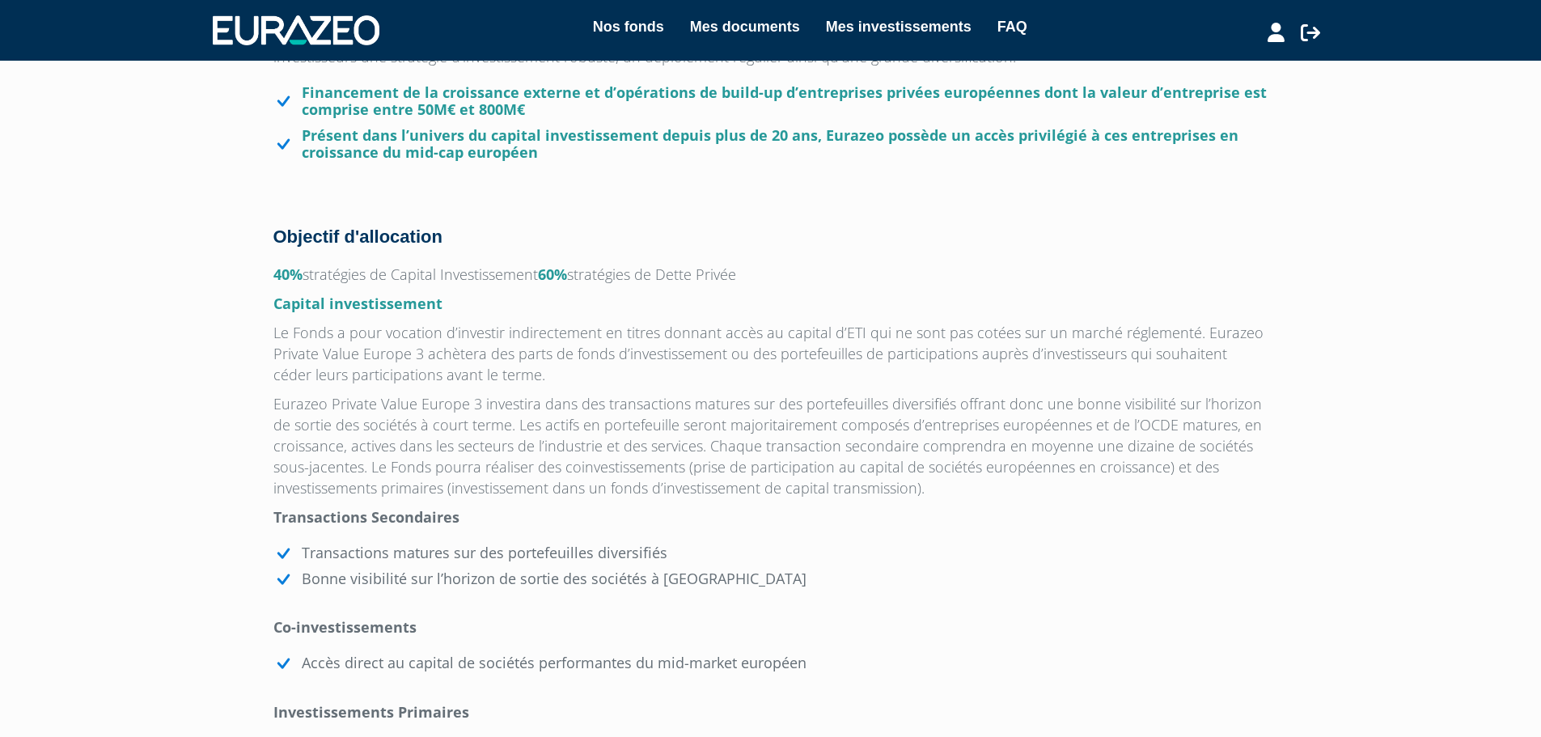
scroll to position [957, 0]
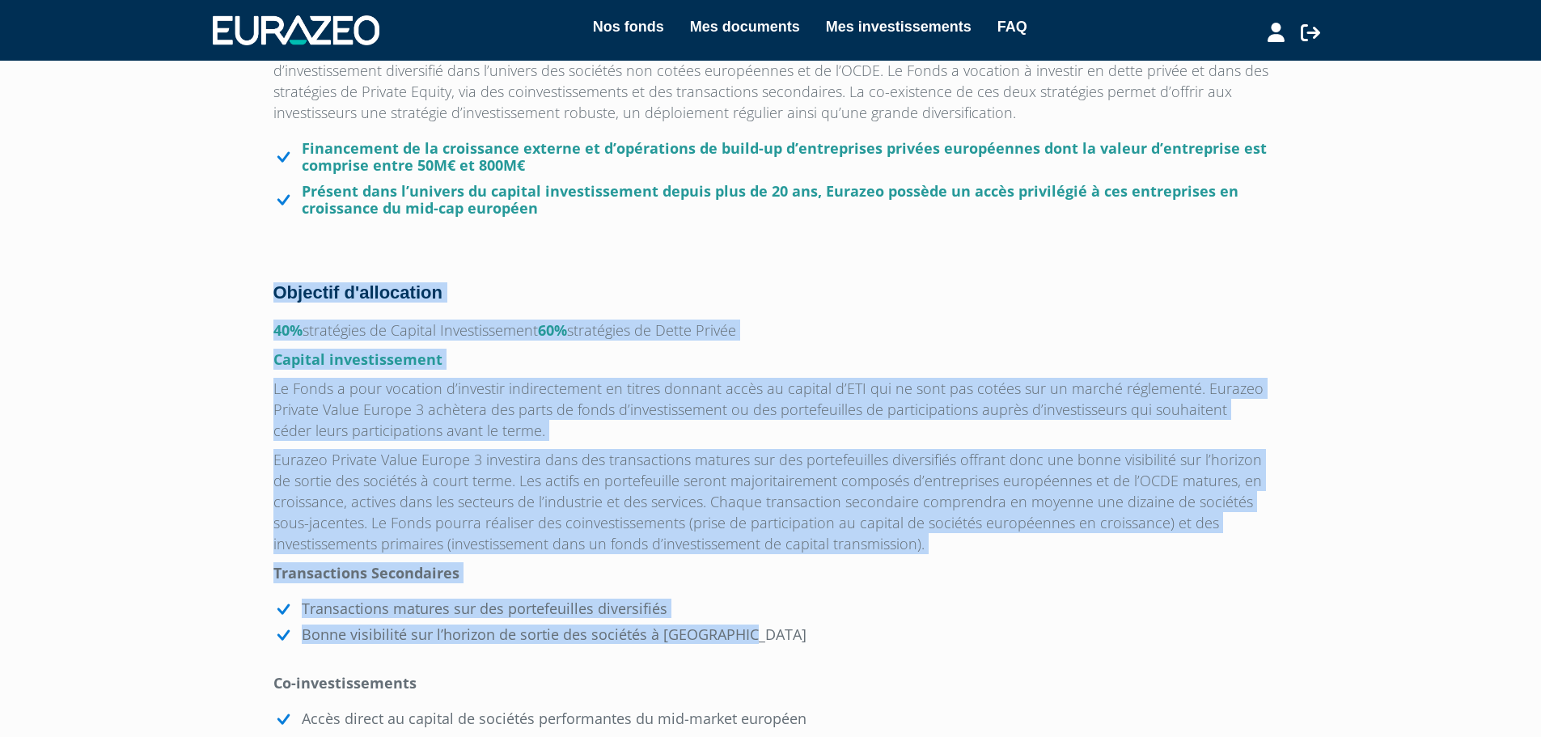
drag, startPoint x: 218, startPoint y: 294, endPoint x: 777, endPoint y: 636, distance: 655.3
click at [777, 636] on li "Bonne visibilité sur l’horizon de sortie des sociétés à court terme" at bounding box center [770, 635] width 995 height 18
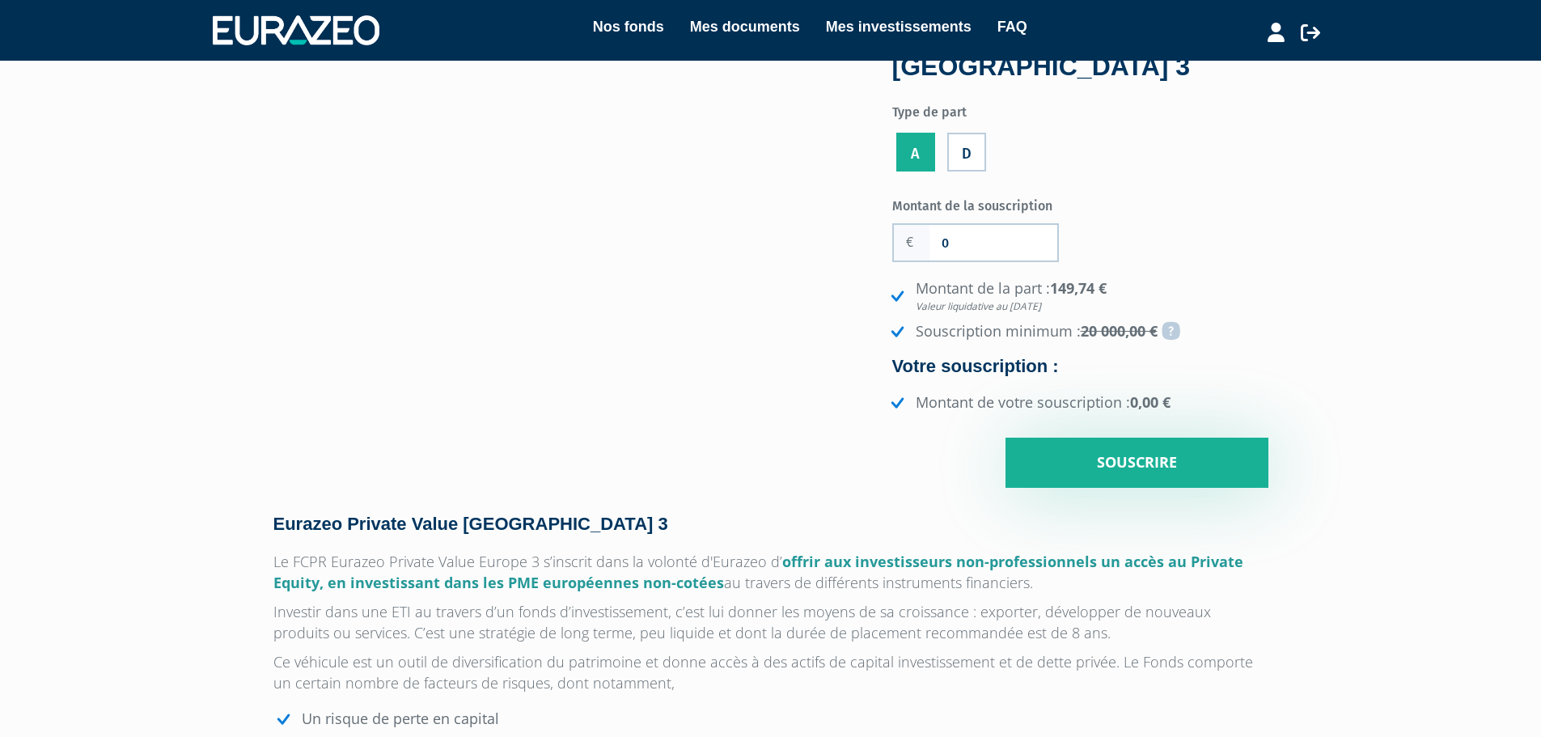
scroll to position [0, 0]
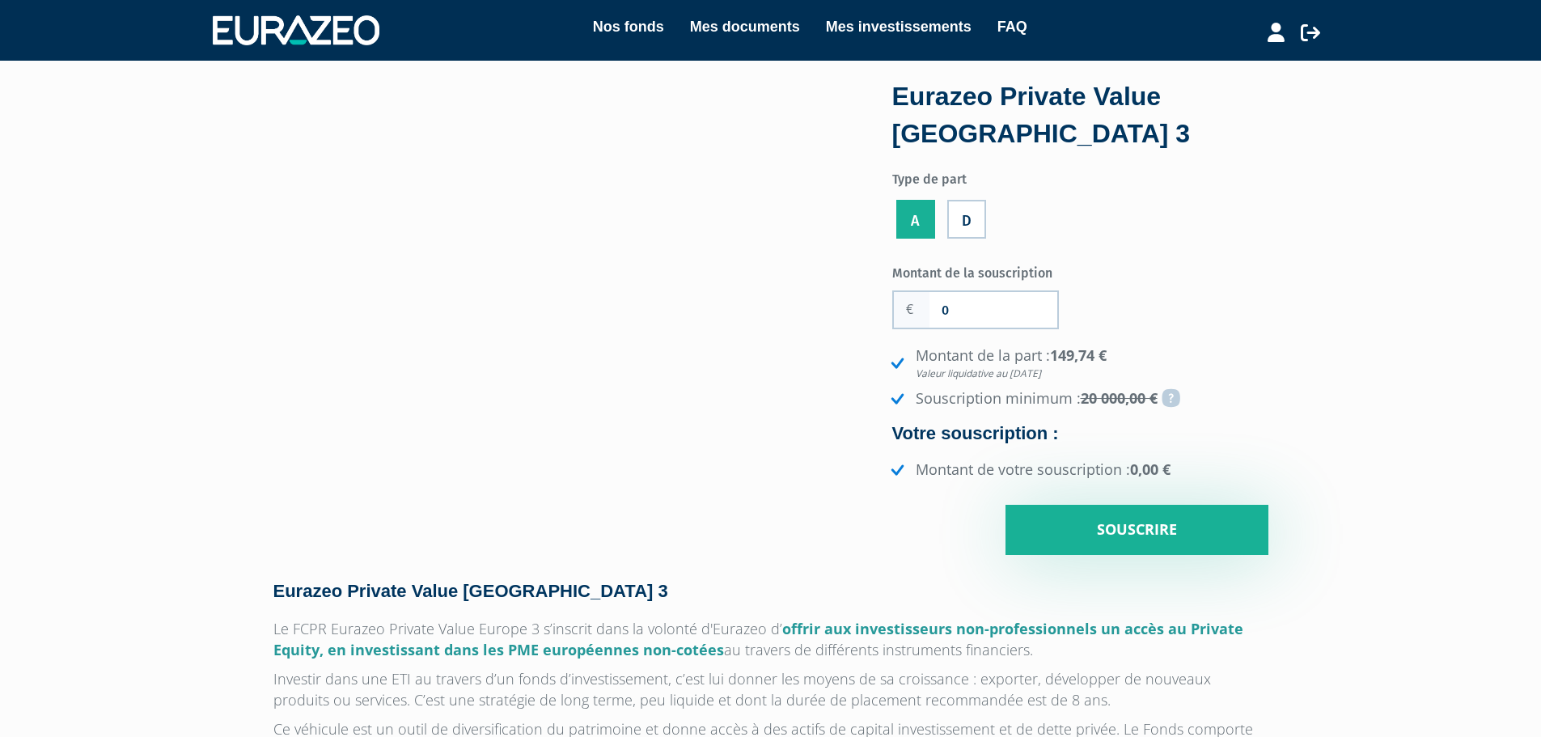
click at [969, 222] on label "D" at bounding box center [966, 219] width 39 height 39
click at [0, 0] on input "D" at bounding box center [0, 0] width 0 height 0
click at [931, 222] on label "A" at bounding box center [915, 219] width 39 height 39
click at [0, 0] on input "A" at bounding box center [0, 0] width 0 height 0
click at [987, 226] on div "D" at bounding box center [966, 216] width 47 height 53
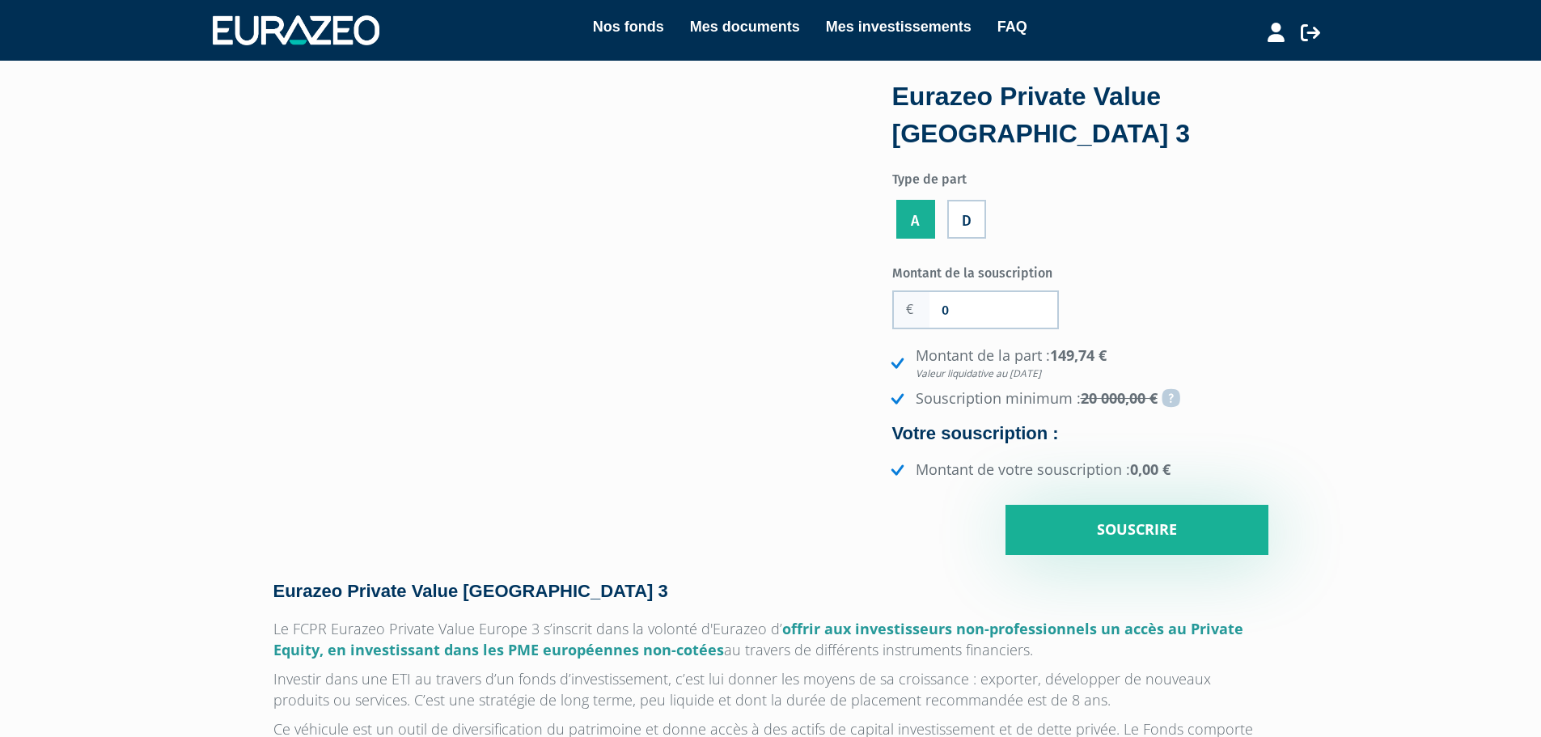
click at [984, 226] on label "D" at bounding box center [966, 219] width 39 height 39
click at [0, 0] on input "D" at bounding box center [0, 0] width 0 height 0
click at [929, 227] on label "A" at bounding box center [915, 219] width 39 height 39
click at [0, 0] on input "A" at bounding box center [0, 0] width 0 height 0
click at [864, 32] on link "Mes investissements" at bounding box center [899, 26] width 146 height 23
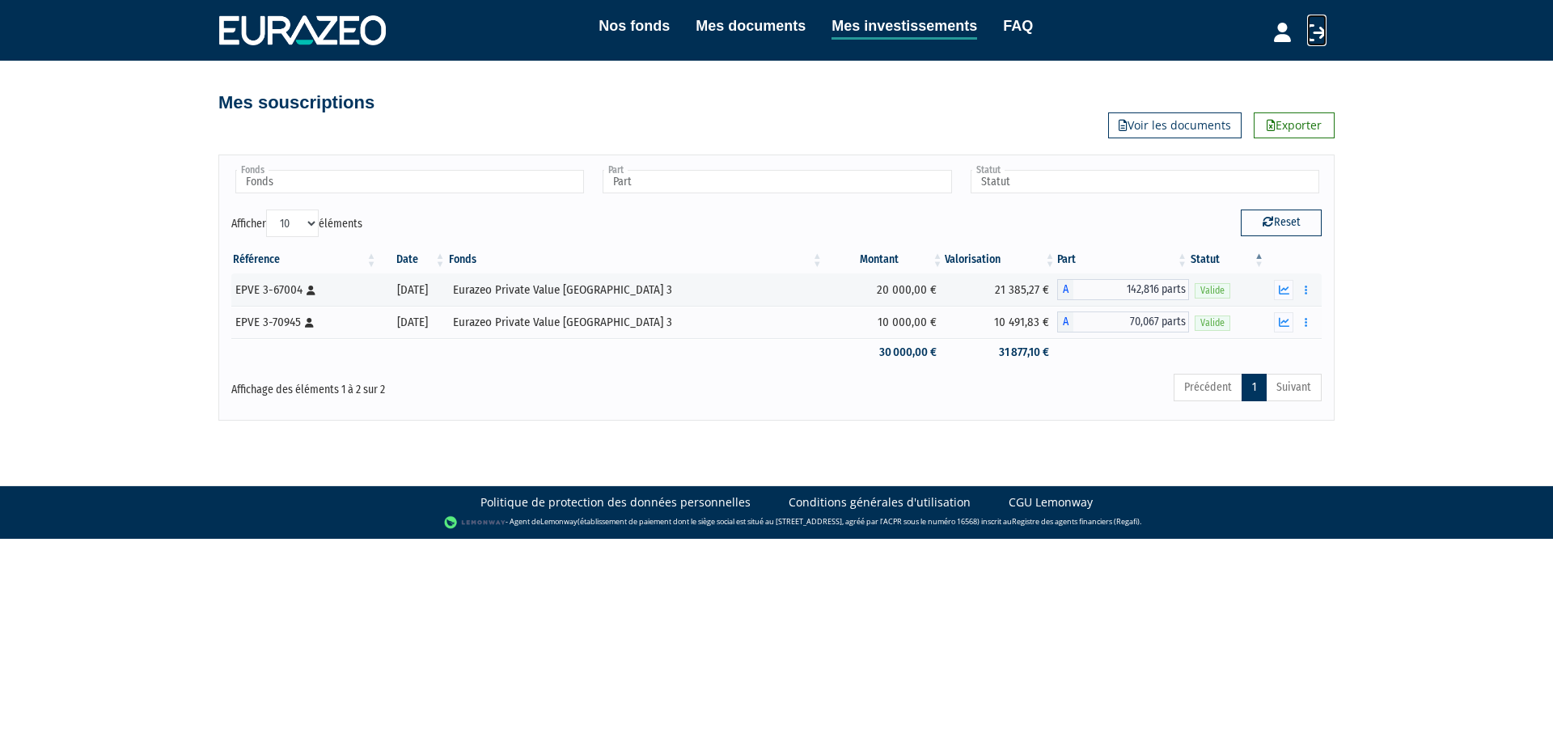
click at [1311, 36] on icon at bounding box center [1316, 32] width 19 height 19
